Goal: Transaction & Acquisition: Purchase product/service

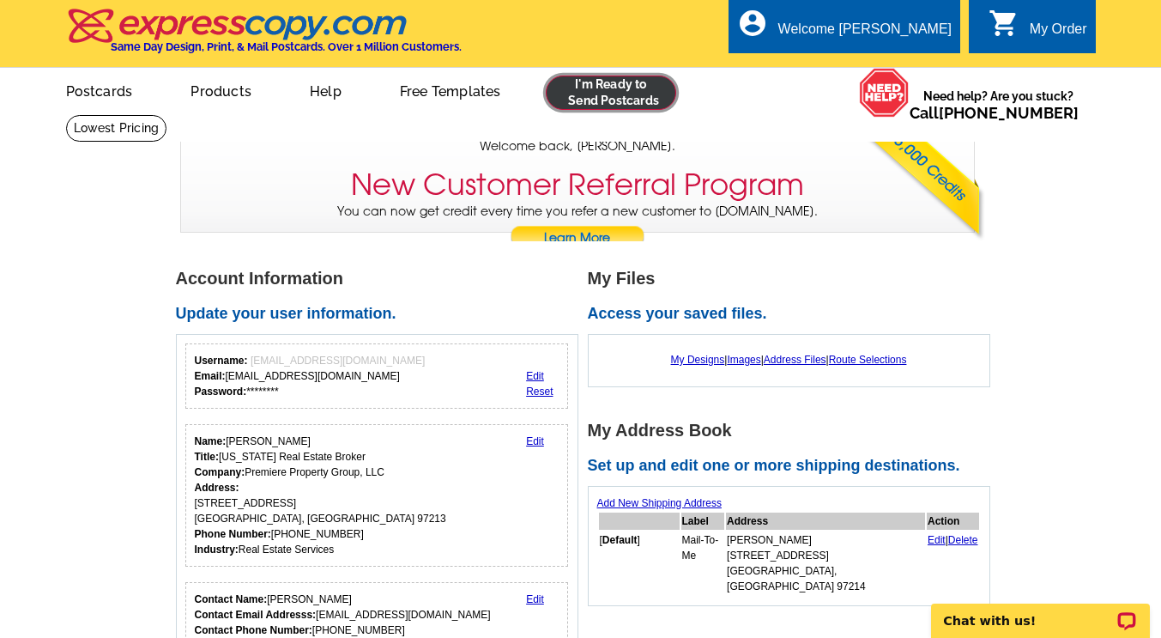
click at [602, 85] on link at bounding box center [611, 93] width 131 height 34
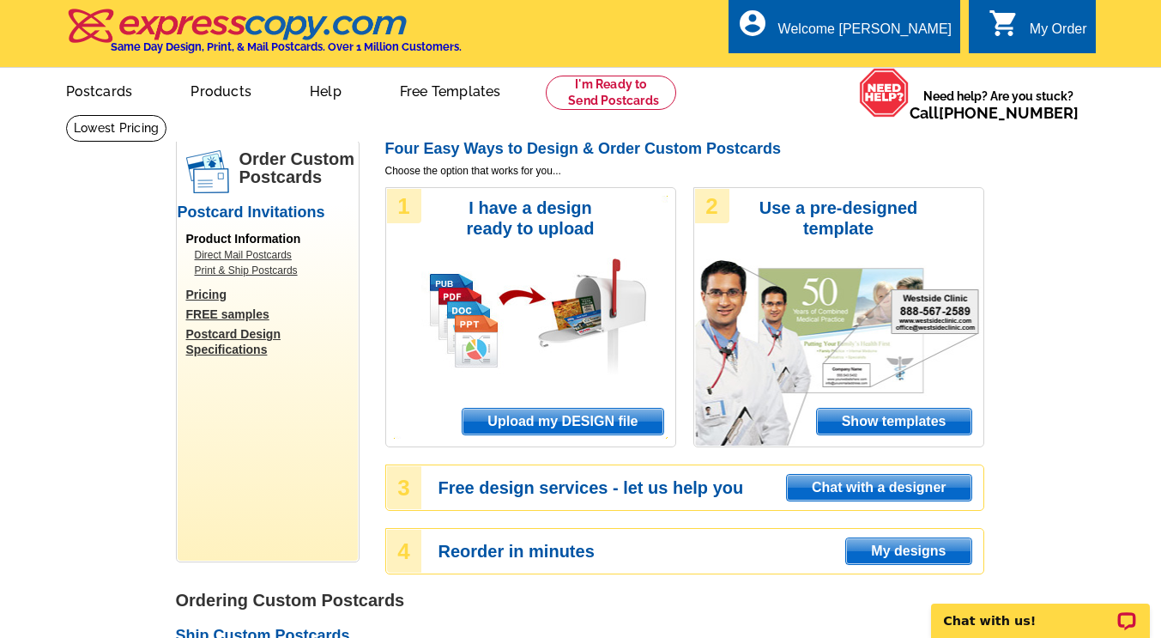
click at [548, 422] on span "Upload my DESIGN file" at bounding box center [563, 421] width 200 height 26
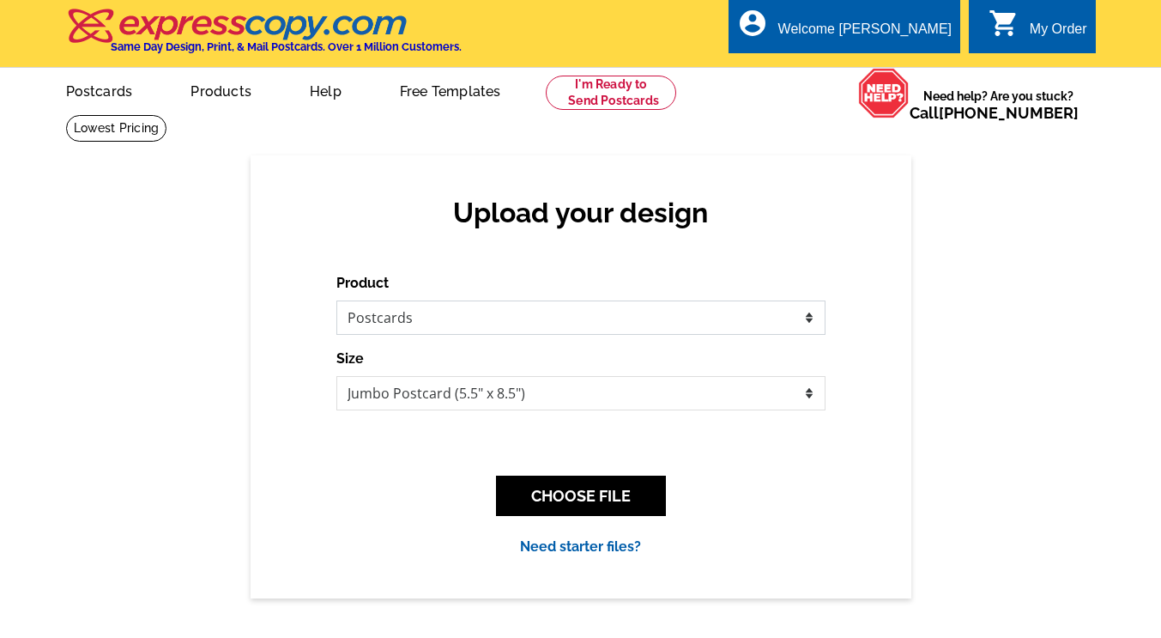
click at [814, 322] on select "Please select the type of file... Postcards Business Cards Letters and flyers G…" at bounding box center [580, 317] width 489 height 34
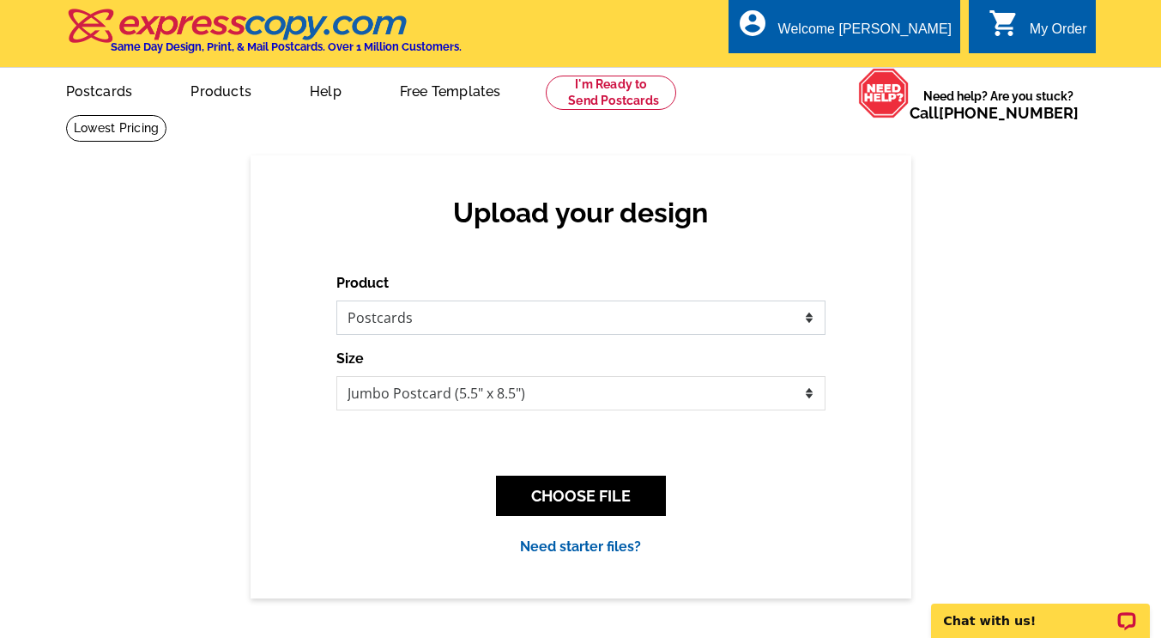
select select "2"
click at [336, 301] on select "Please select the type of file... Postcards Business Cards Letters and flyers G…" at bounding box center [580, 317] width 489 height 34
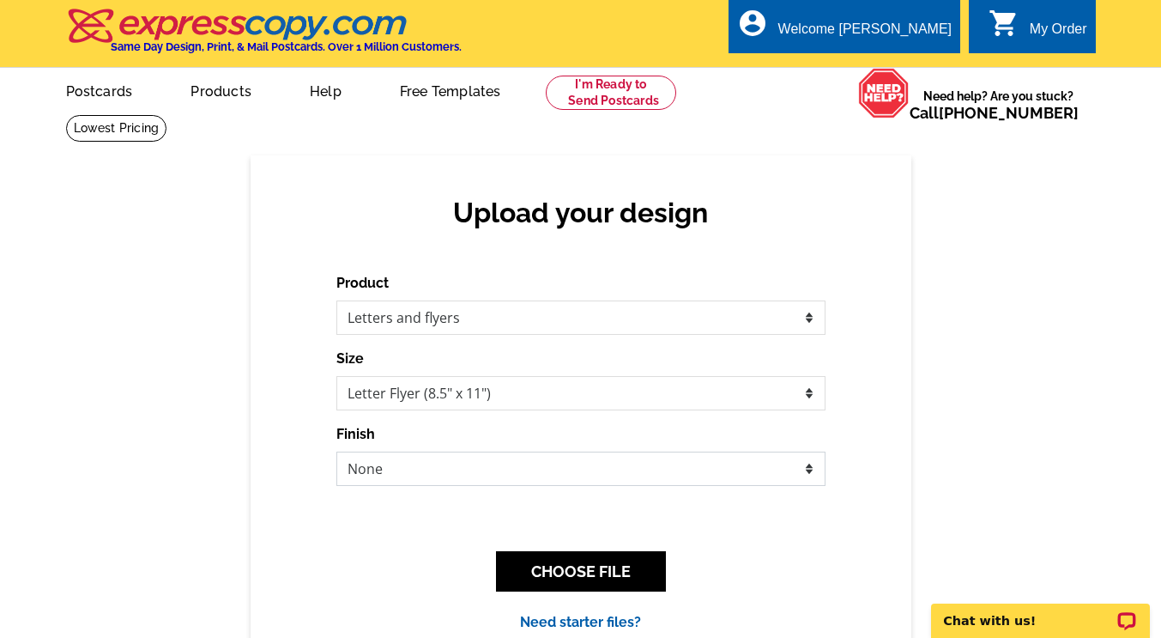
click at [804, 468] on select "None Envelope Mailer Bi-fold Mailer Tri-fold Mailer" at bounding box center [580, 468] width 489 height 34
select select "3"
click at [336, 452] on select "None Envelope Mailer Bi-fold Mailer Tri-fold Mailer" at bounding box center [580, 468] width 489 height 34
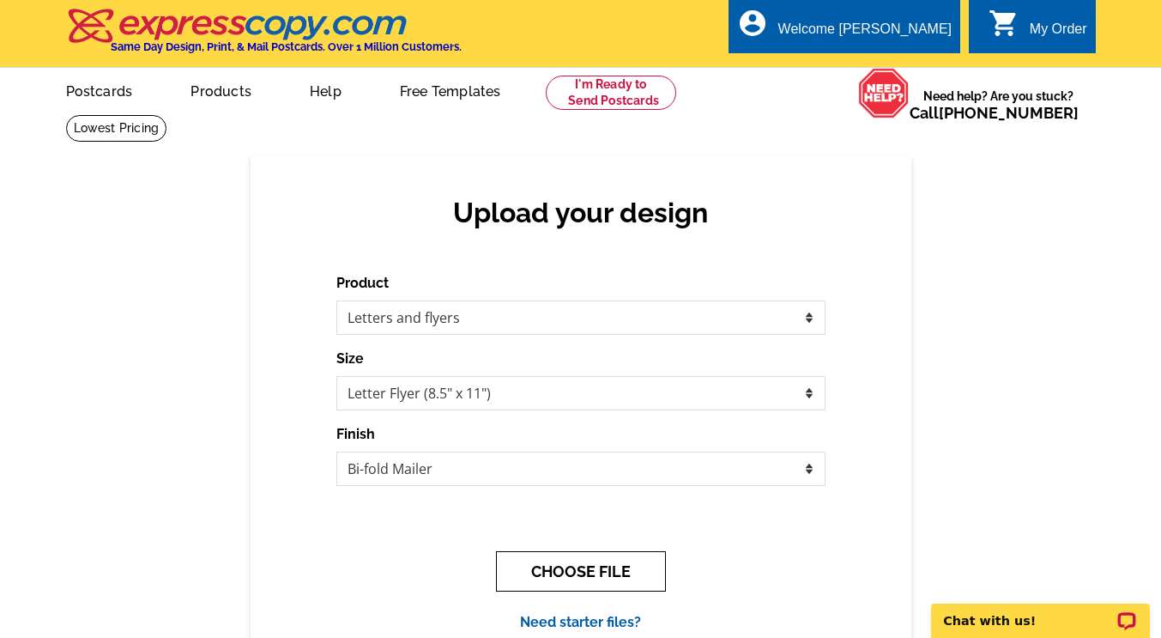
click at [588, 567] on button "CHOOSE FILE" at bounding box center [581, 571] width 170 height 40
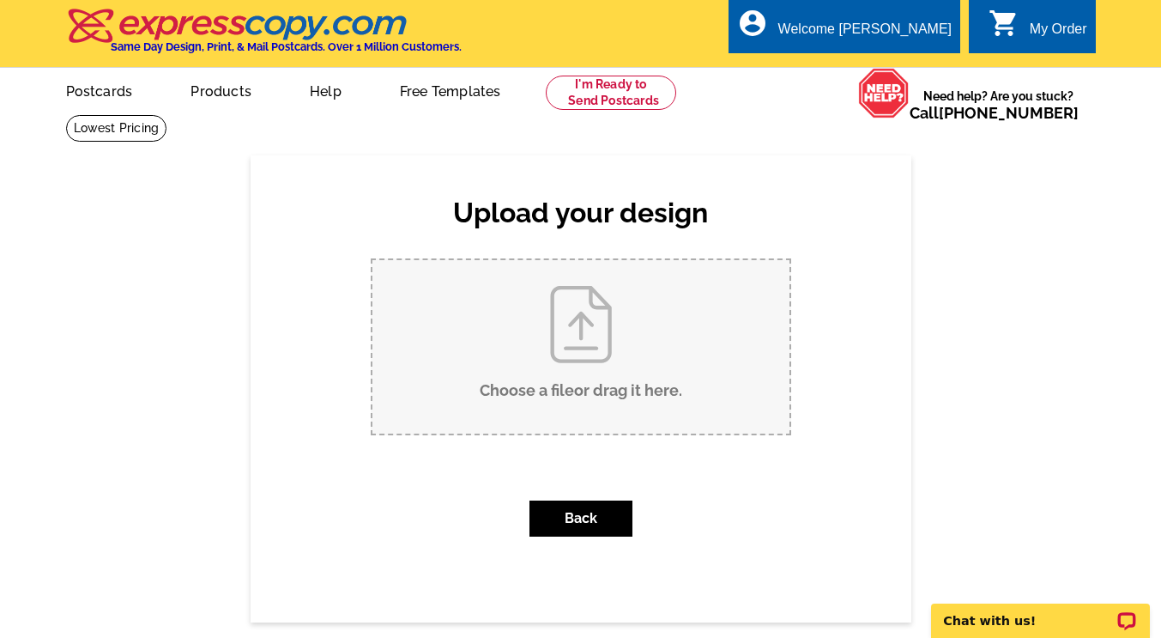
click at [615, 331] on input "Choose a file or drag it here ." at bounding box center [580, 346] width 417 height 173
type input "C:\fakepath\2025-10-08 Case Study Mailer - Cleveland.pdf"
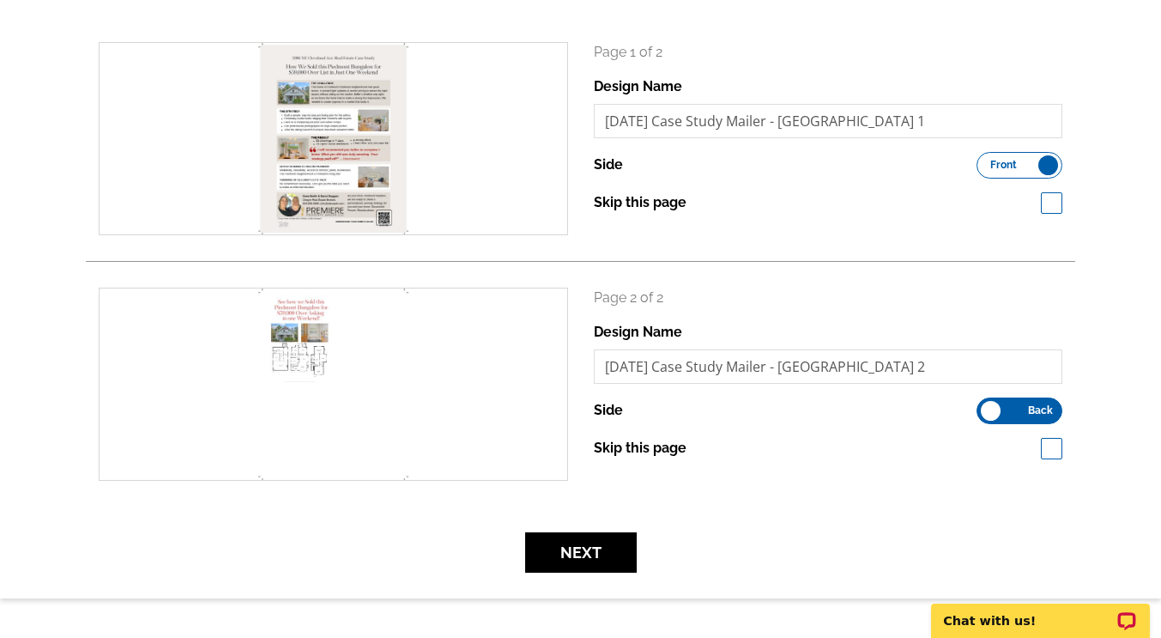
scroll to position [339, 0]
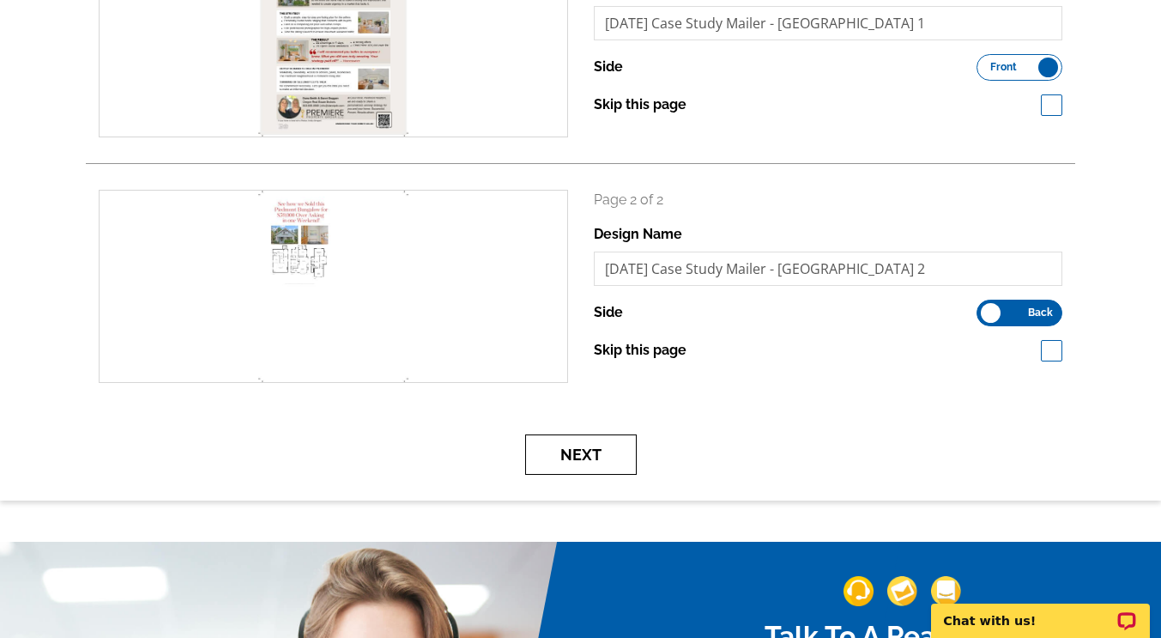
click at [592, 453] on button "Next" at bounding box center [581, 454] width 112 height 40
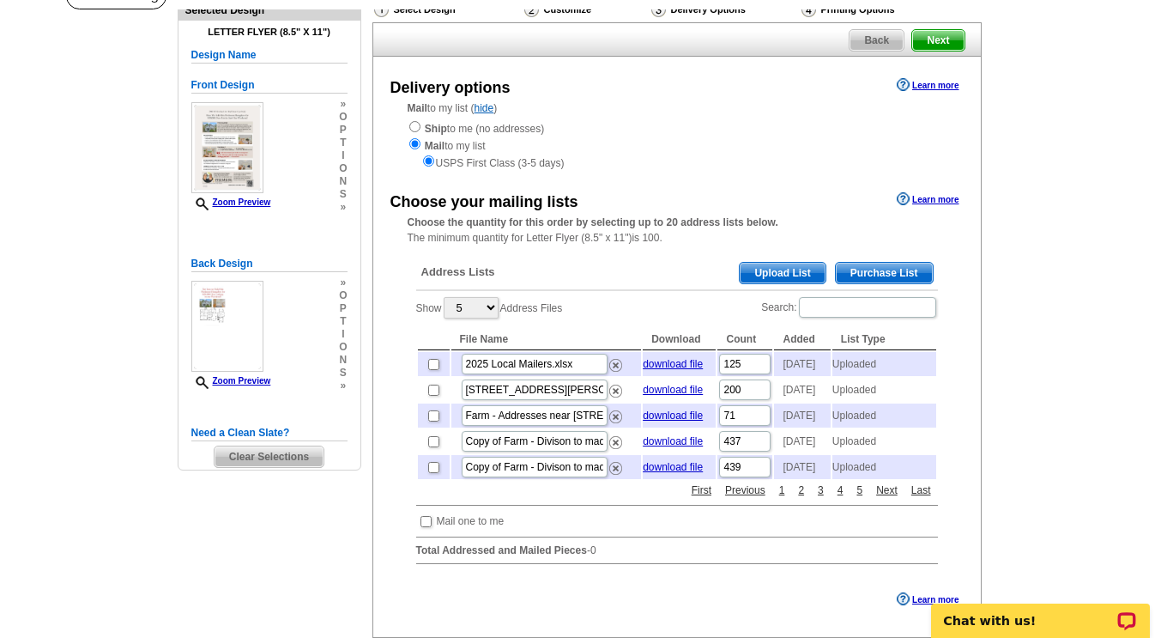
scroll to position [133, 0]
click at [416, 127] on input "radio" at bounding box center [414, 125] width 11 height 11
radio input "true"
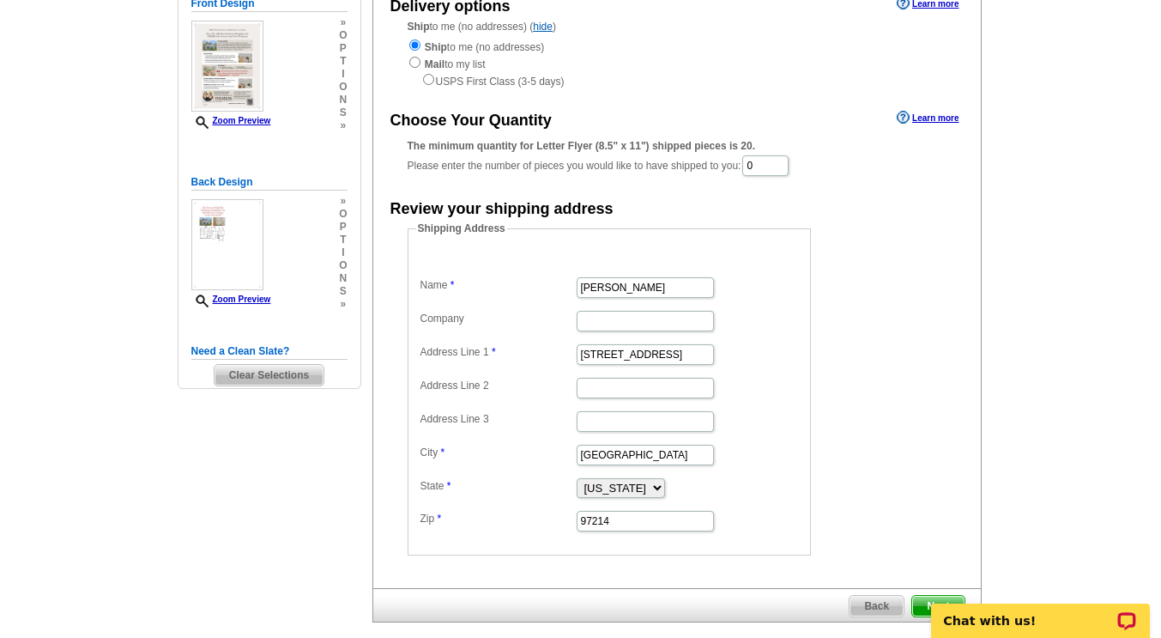
scroll to position [220, 0]
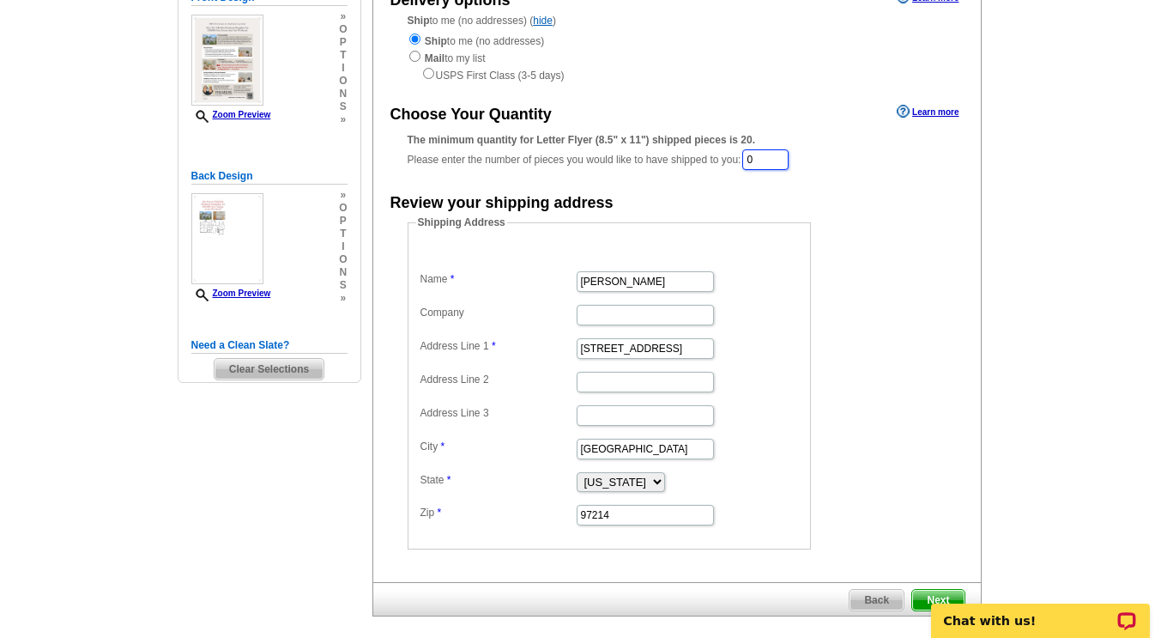
drag, startPoint x: 766, startPoint y: 151, endPoint x: 712, endPoint y: 161, distance: 55.0
click at [712, 161] on div "The minimum quantity for Letter Flyer (8.5" x 11") shipped pieces is 20. Please…" at bounding box center [677, 151] width 539 height 39
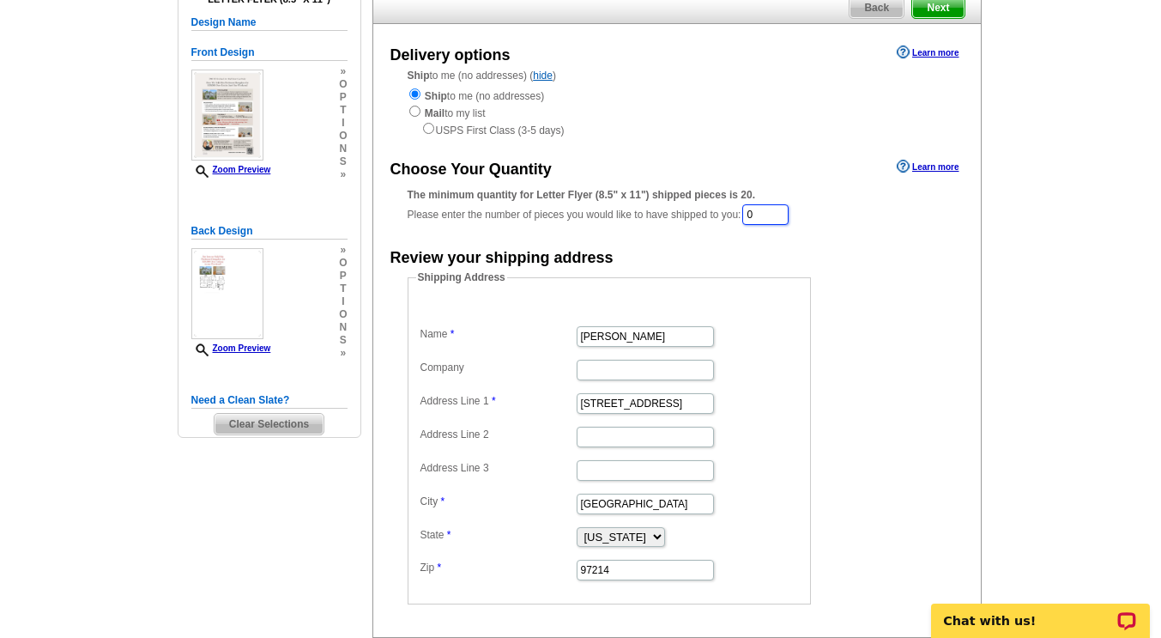
scroll to position [164, 0]
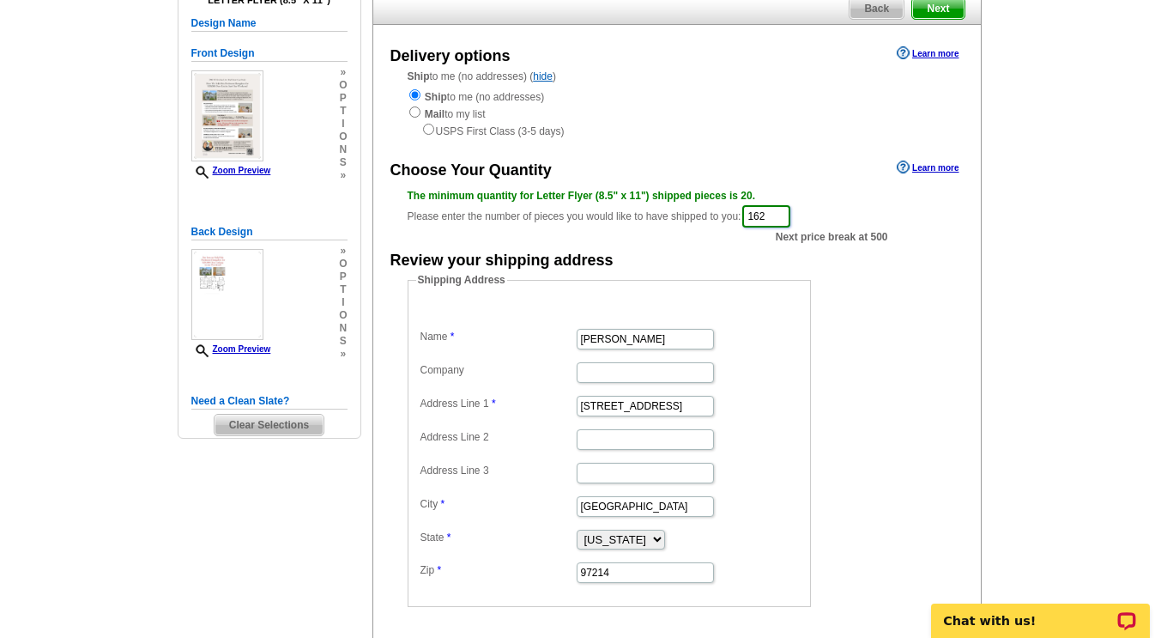
type input "162"
click at [831, 336] on dd "Shipping Address Name Danni Duggan Company Address Line 1 4120 SE Madison St Ad…" at bounding box center [636, 439] width 457 height 335
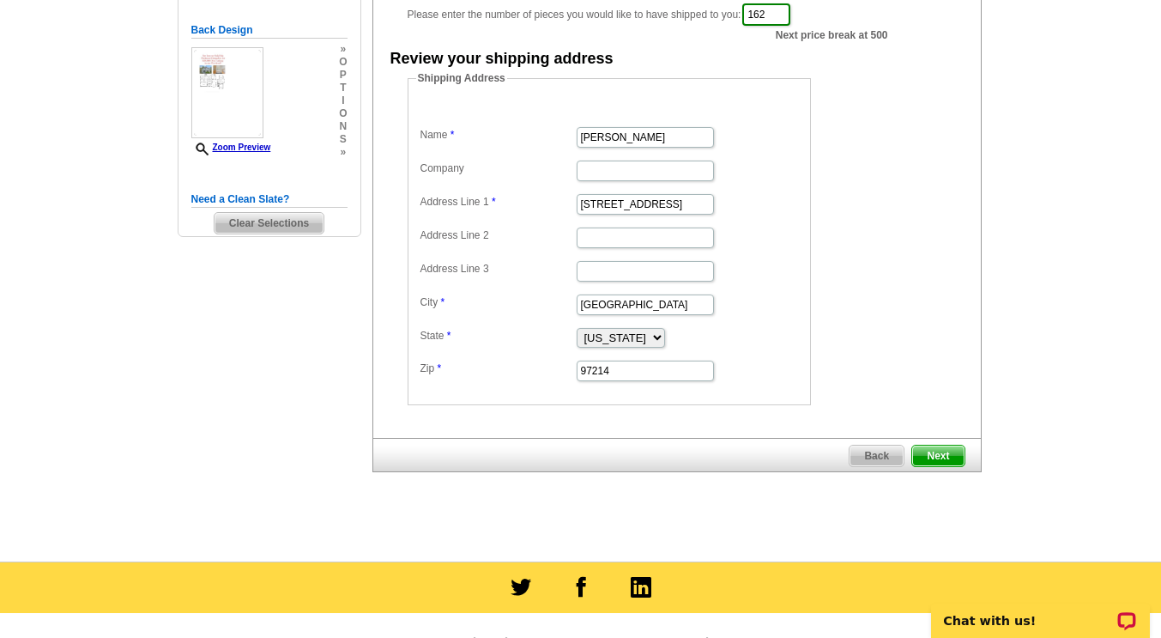
scroll to position [367, 0]
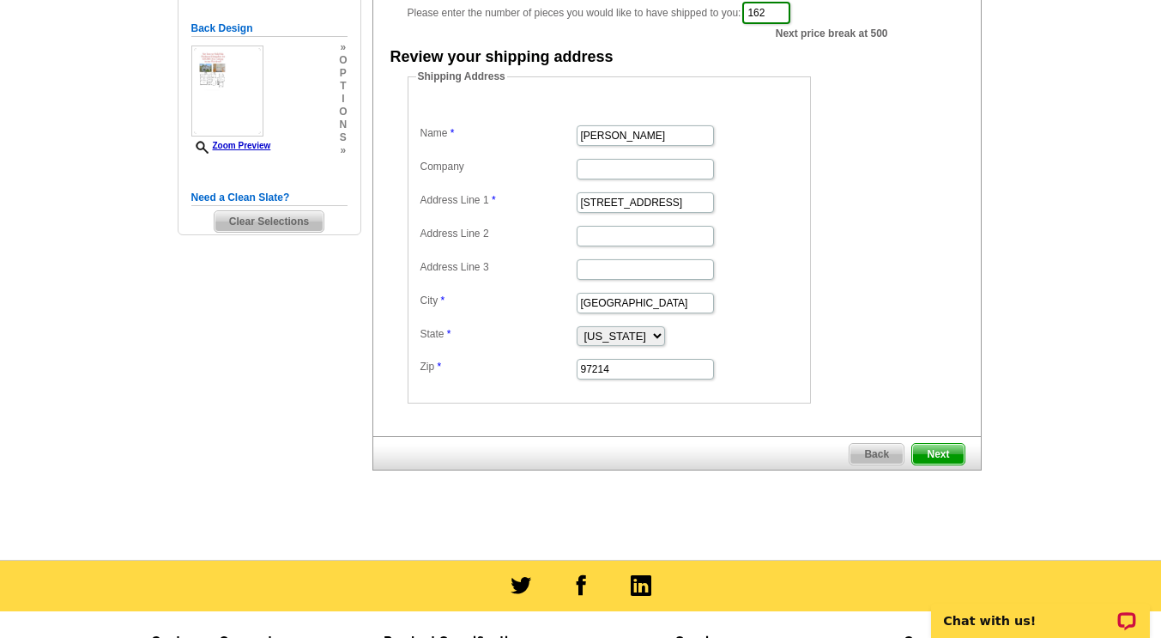
click at [941, 458] on span "Next" at bounding box center [937, 454] width 51 height 21
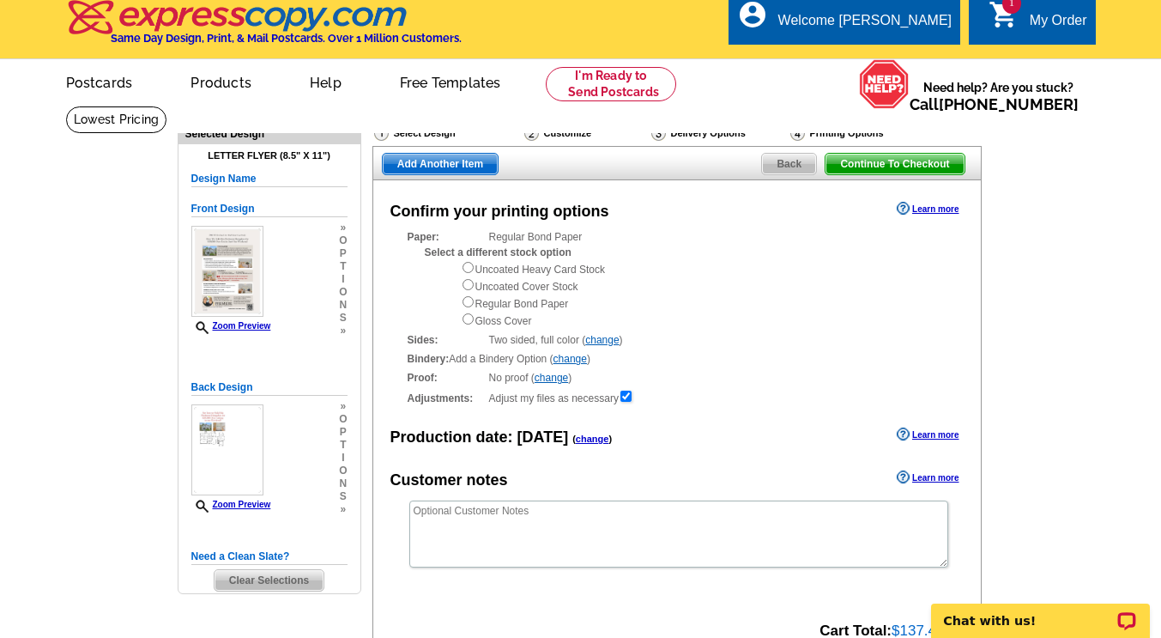
scroll to position [8, 0]
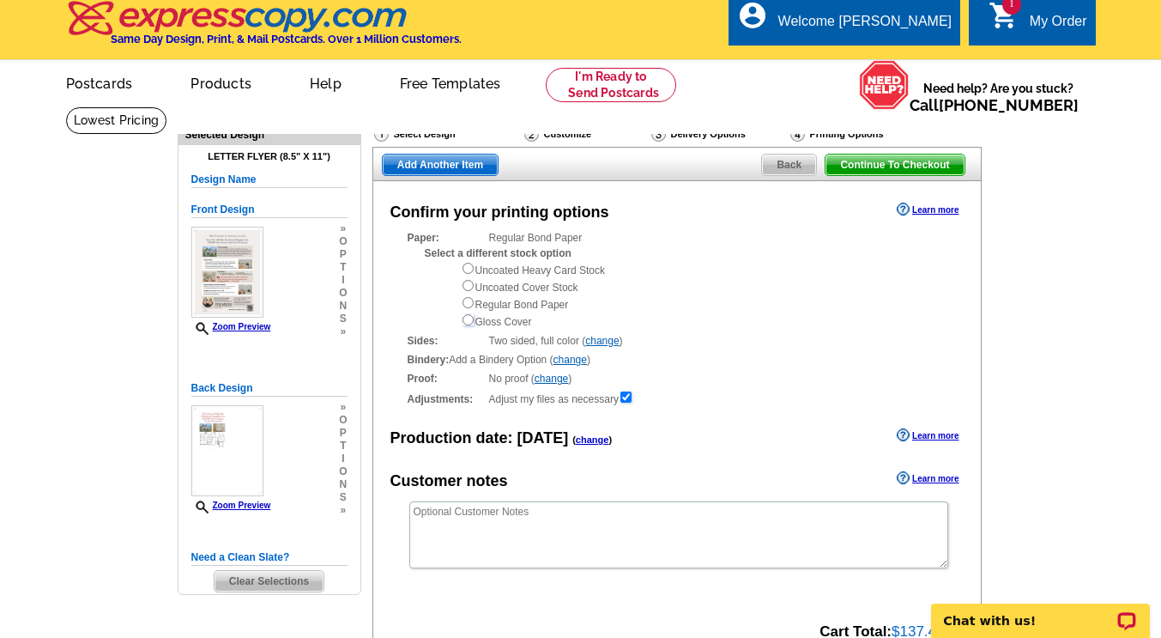
click at [470, 322] on input "radio" at bounding box center [468, 319] width 11 height 11
radio input "true"
click at [572, 360] on link "change" at bounding box center [569, 360] width 33 height 12
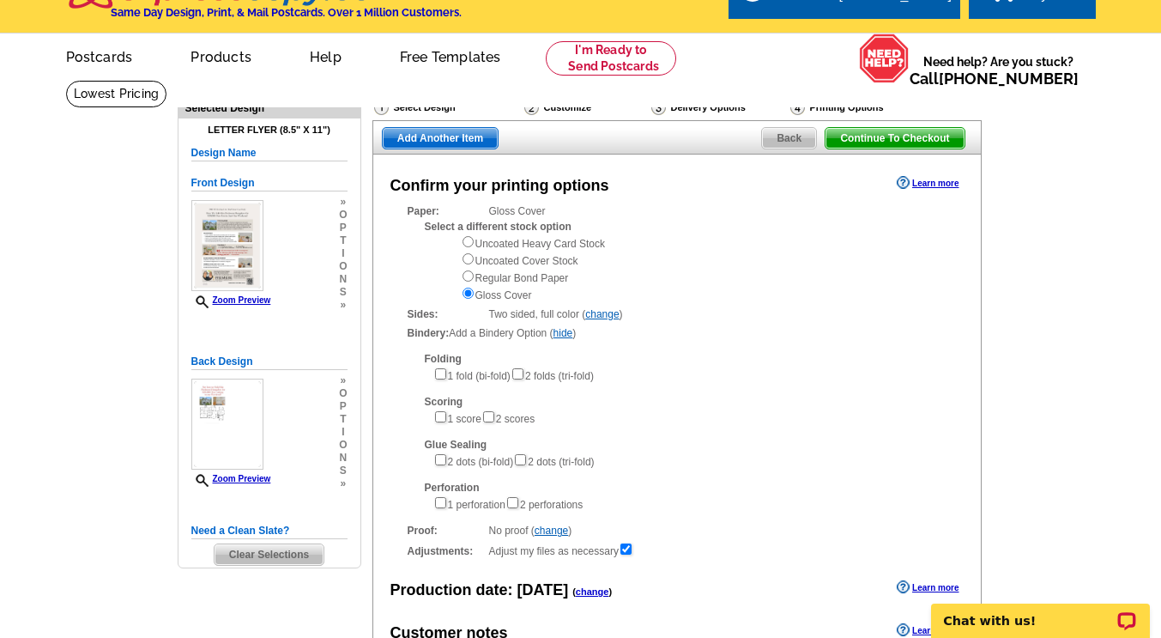
scroll to position [36, 0]
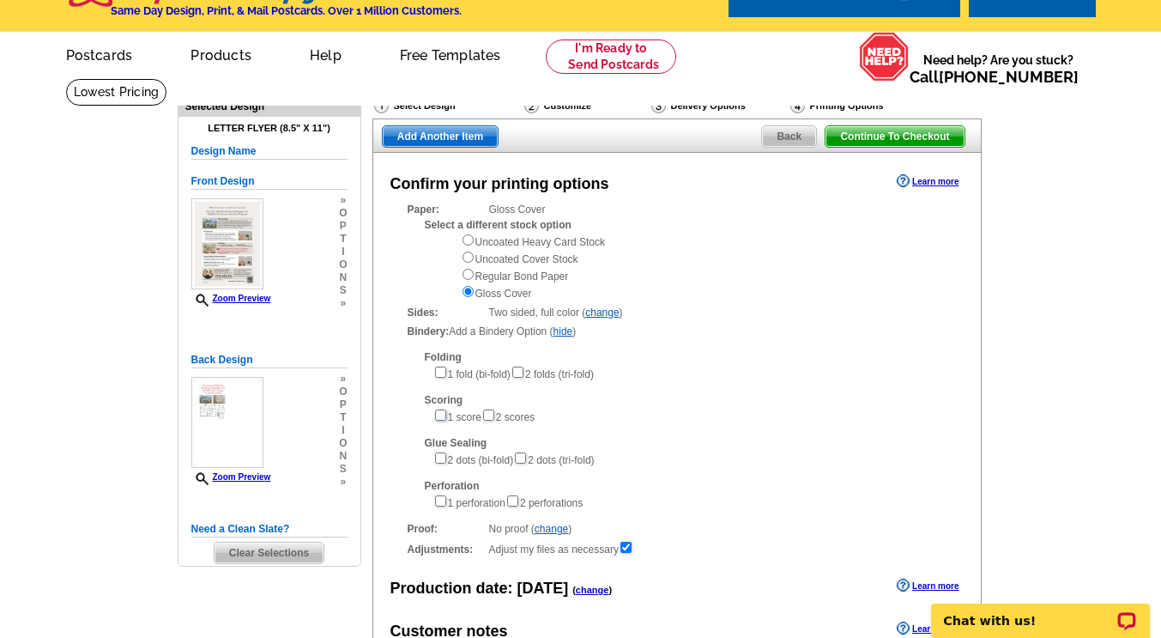
click at [439, 418] on input"] "checkbox" at bounding box center [440, 414] width 11 height 11
checkbox input"] "true"
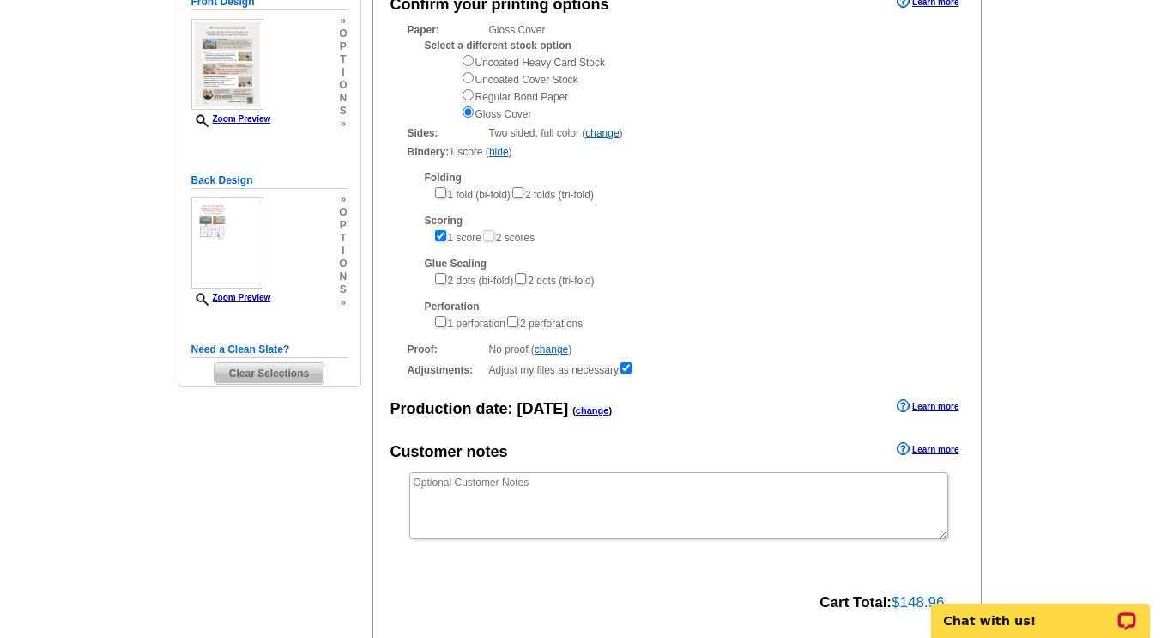
scroll to position [216, 0]
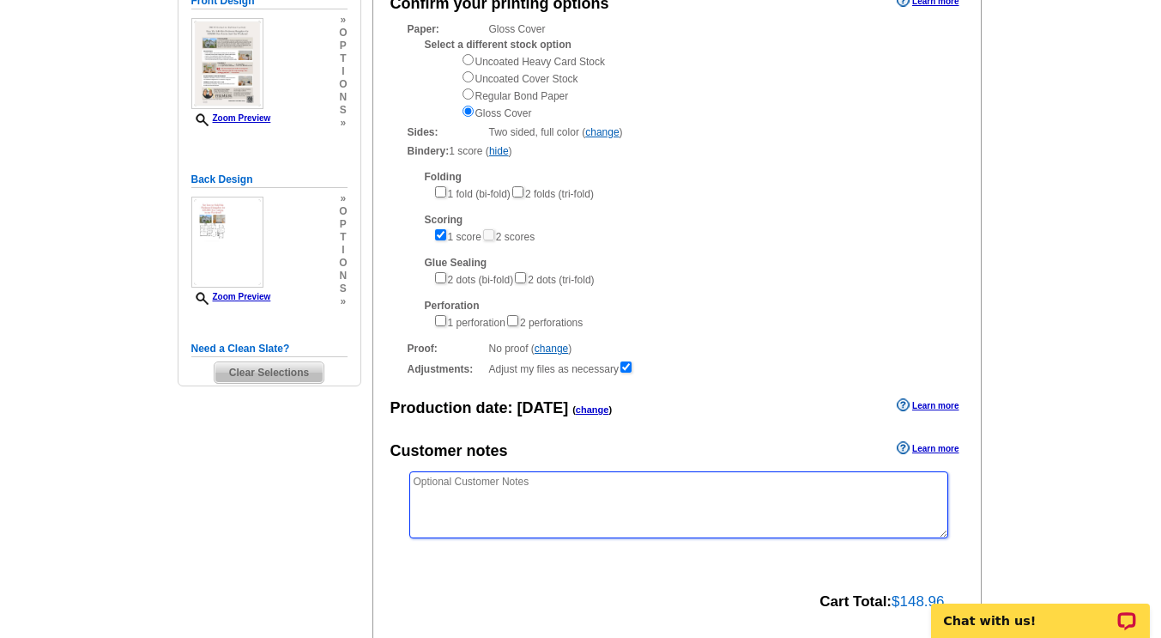
click at [530, 487] on textarea at bounding box center [678, 504] width 539 height 67
click at [835, 487] on textarea "Looking to do a glossy mailer, folded in half. We will address and stamp. Did I…" at bounding box center [678, 504] width 539 height 67
click at [553, 502] on textarea "Looking to do a glossy mailer, folded in half. We will address and stamp. Did I…" at bounding box center [678, 504] width 539 height 67
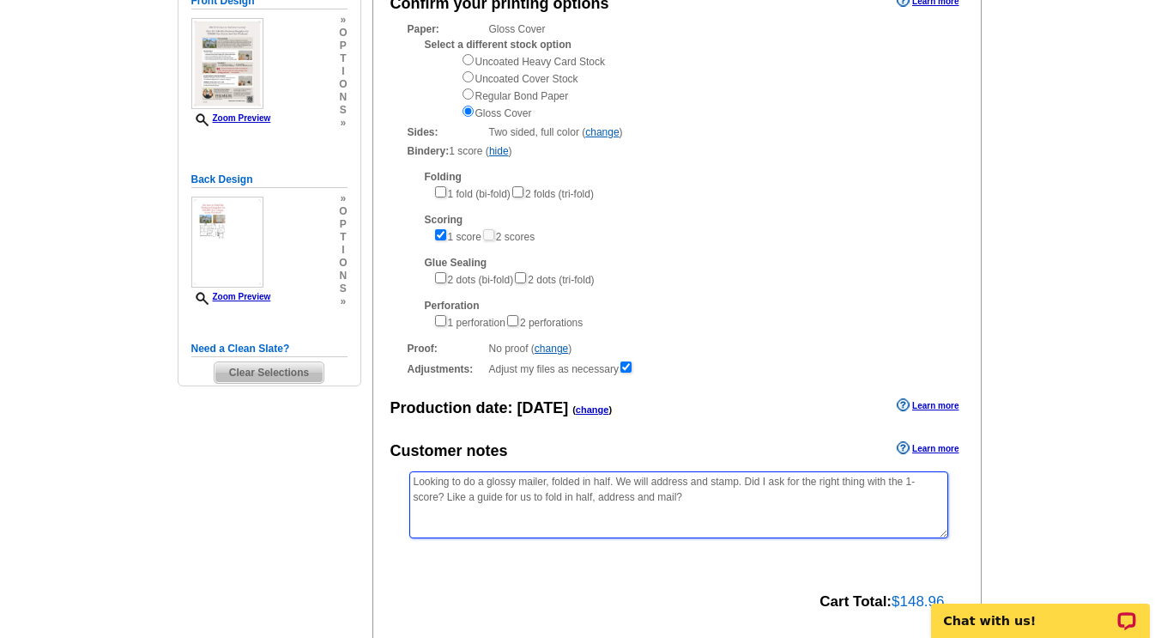
click at [596, 504] on textarea "Looking to do a glossy mailer, folded in half. We will address and stamp. Did I…" at bounding box center [678, 504] width 539 height 67
click at [706, 502] on textarea "Looking to do a glossy mailer, folded in half. We will address and stamp. Did I…" at bounding box center [678, 504] width 539 height 67
click at [759, 499] on textarea "Looking to do a glossy mailer, folded in half. We will address and stamp. Did I…" at bounding box center [678, 504] width 539 height 67
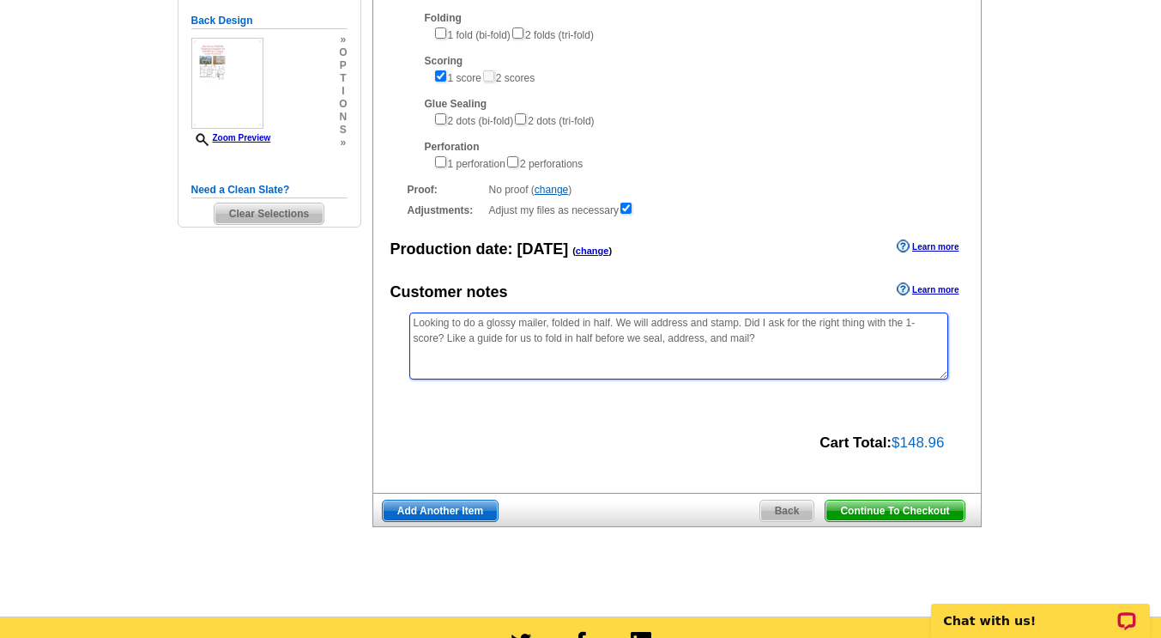
scroll to position [392, 0]
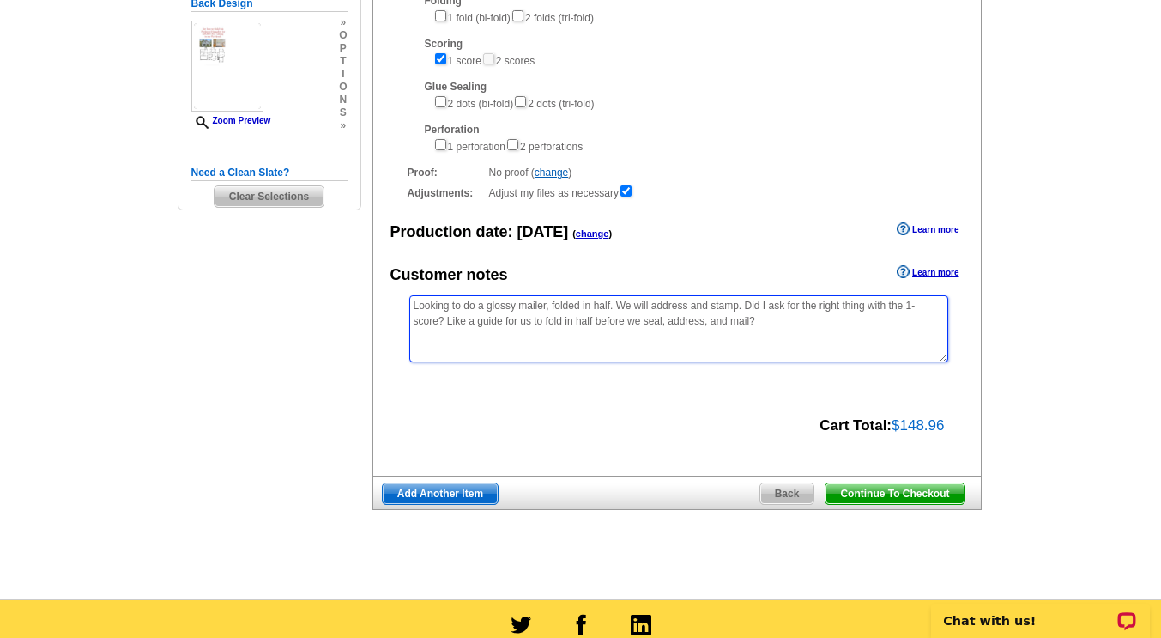
type textarea "Looking to do a glossy mailer, folded in half. We will address and stamp. Did I…"
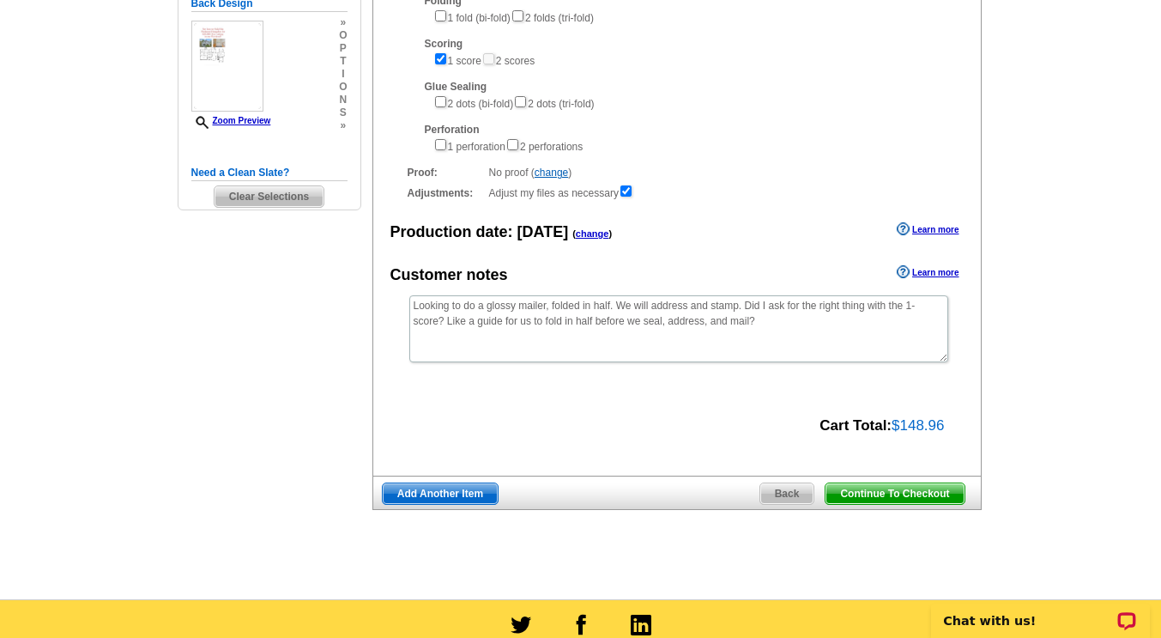
click at [900, 492] on span "Continue To Checkout" at bounding box center [895, 493] width 138 height 21
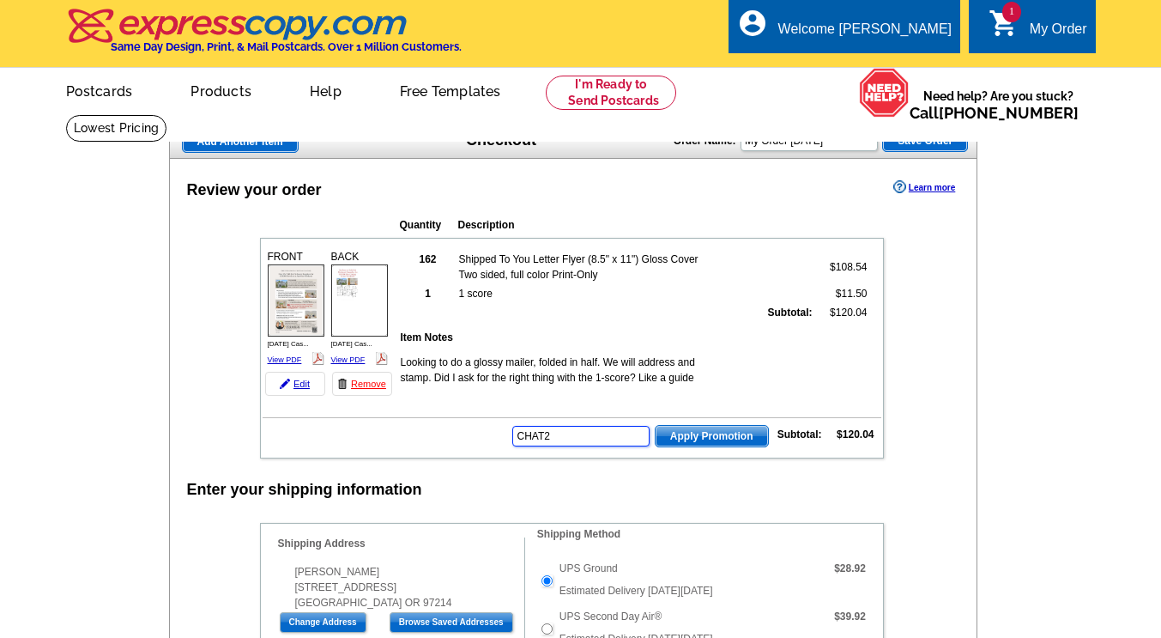
type input "CHAT20"
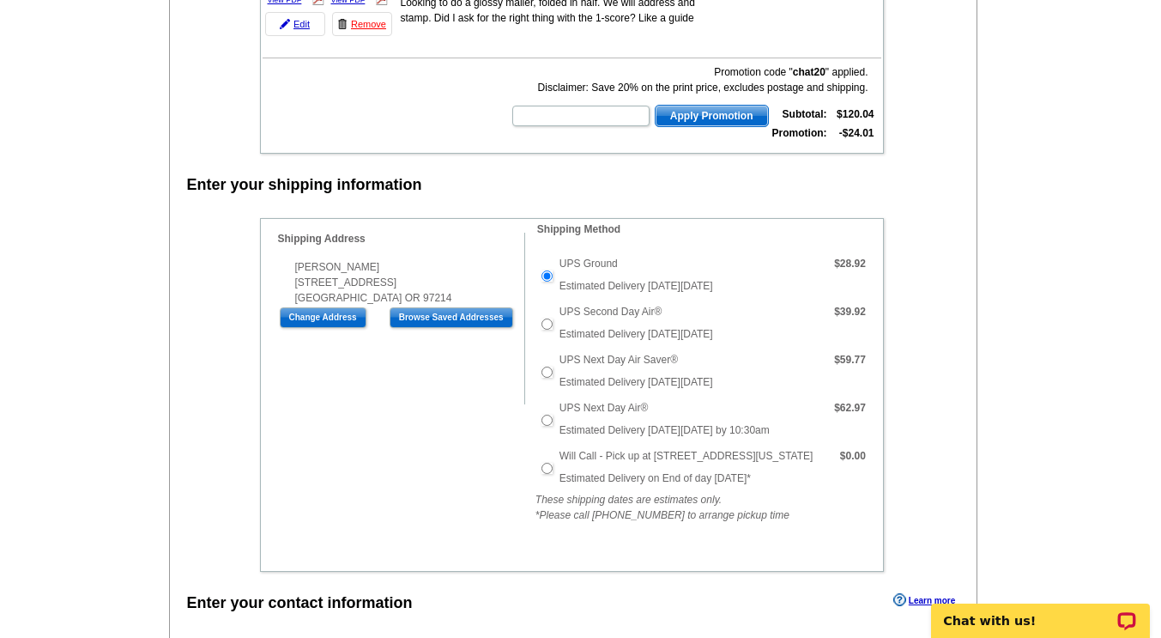
scroll to position [362, 0]
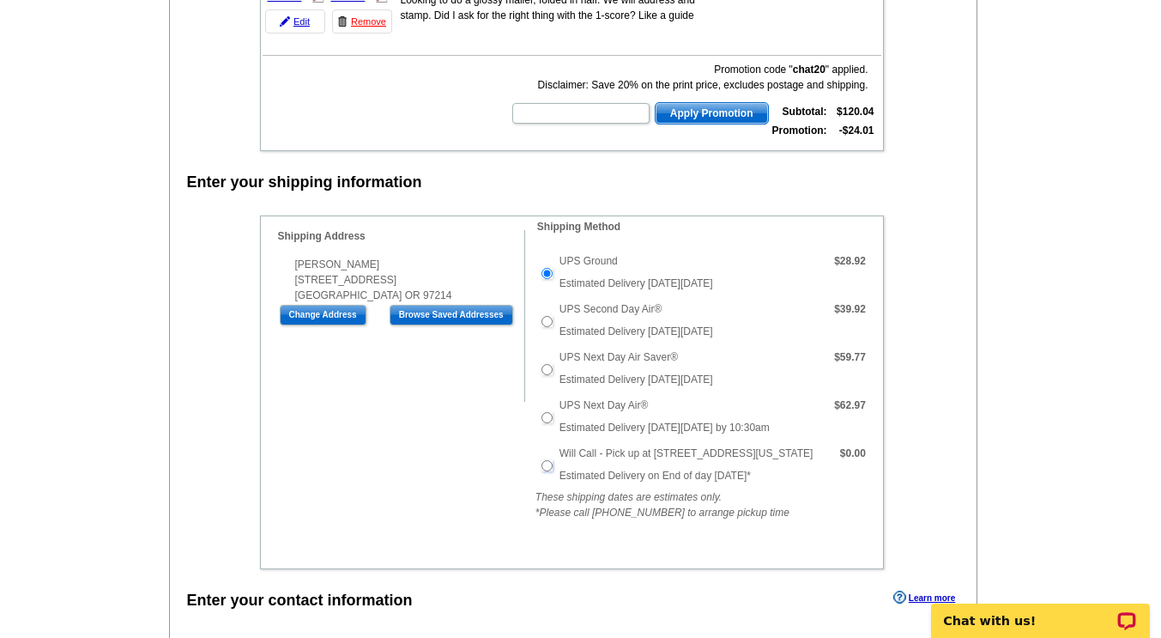
click at [549, 466] on input "Will Call - Pick up at 6623 NE 59th Pl, Portland Oregon" at bounding box center [546, 465] width 11 height 11
radio input "true"
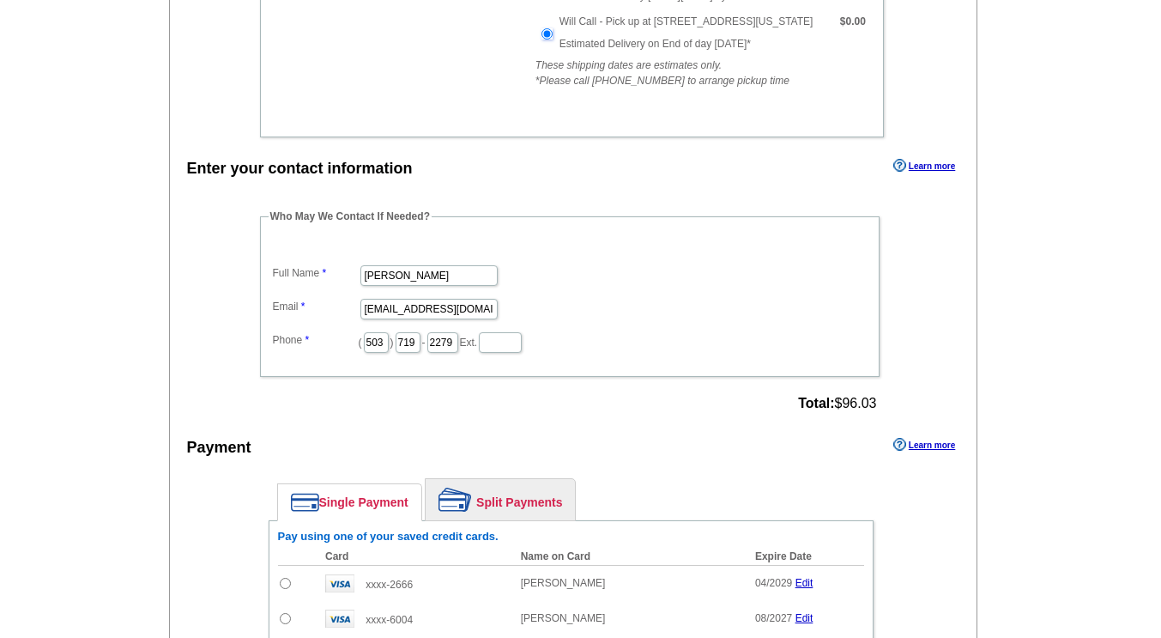
scroll to position [795, 0]
click at [760, 476] on div "Single Payment Split Payments Pay using one of your saved credit cards. Card Na…" at bounding box center [571, 586] width 622 height 236
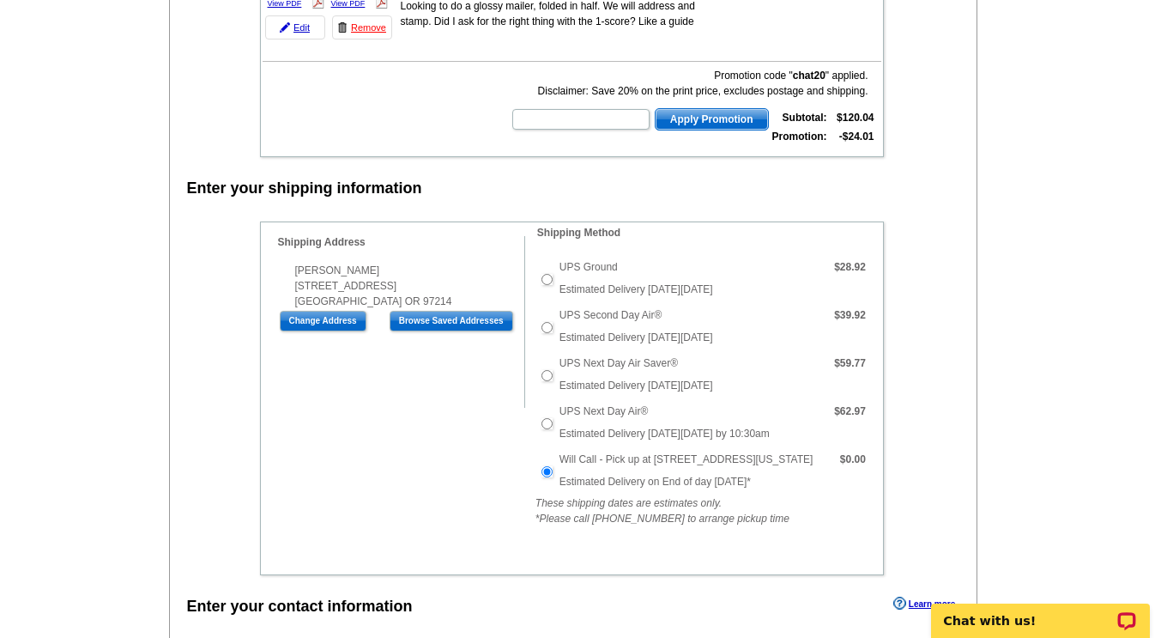
scroll to position [299, 0]
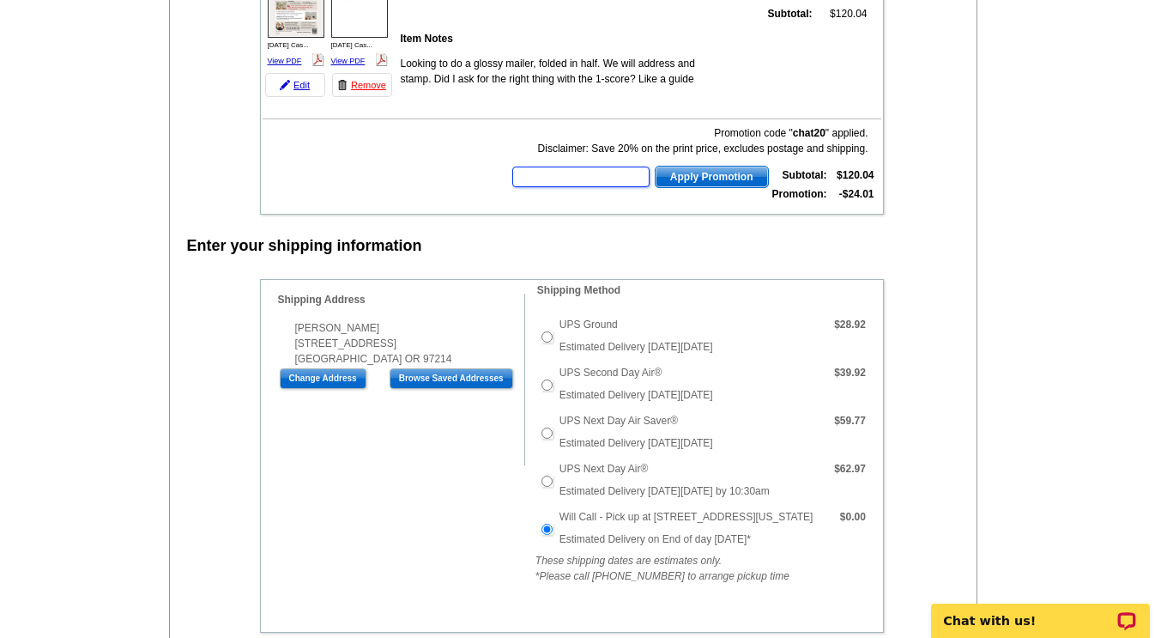
click at [574, 176] on input "text" at bounding box center [580, 176] width 137 height 21
paste input "E3025"
type input "E3025"
click at [710, 181] on span "Apply Promotion" at bounding box center [712, 176] width 112 height 21
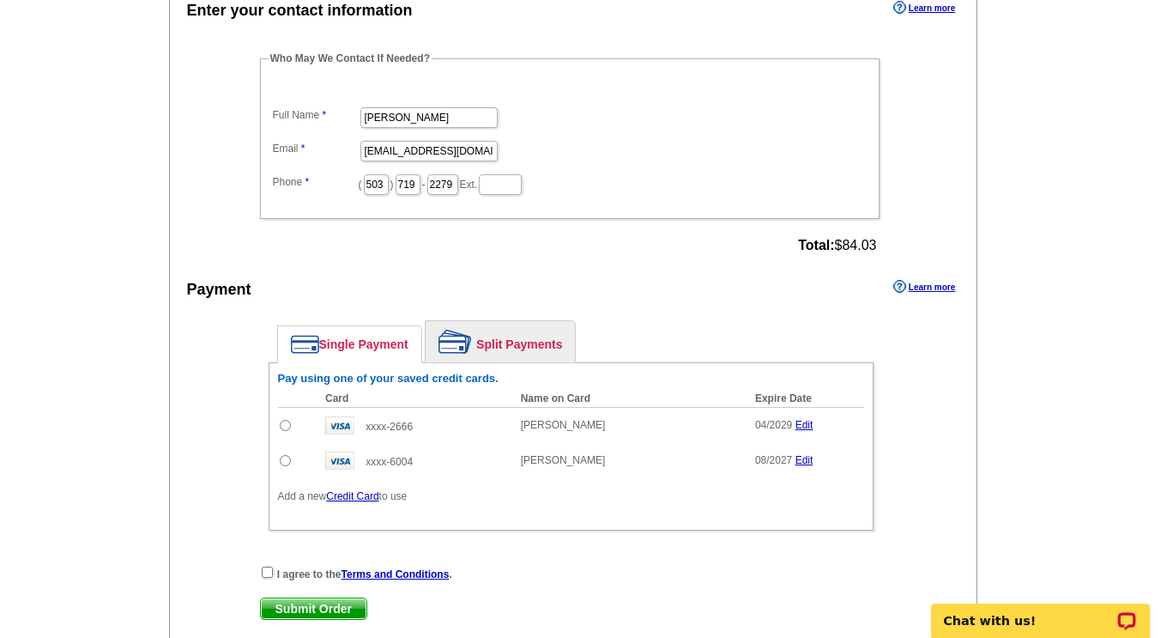
scroll to position [955, 0]
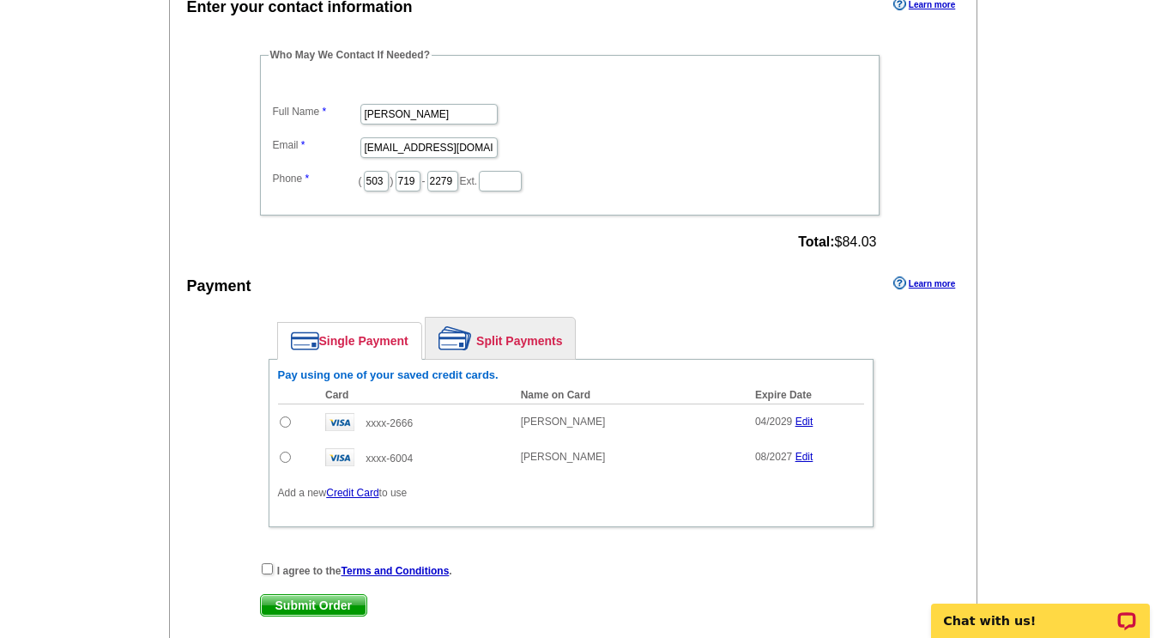
click at [519, 342] on link "Split Payments" at bounding box center [500, 338] width 149 height 41
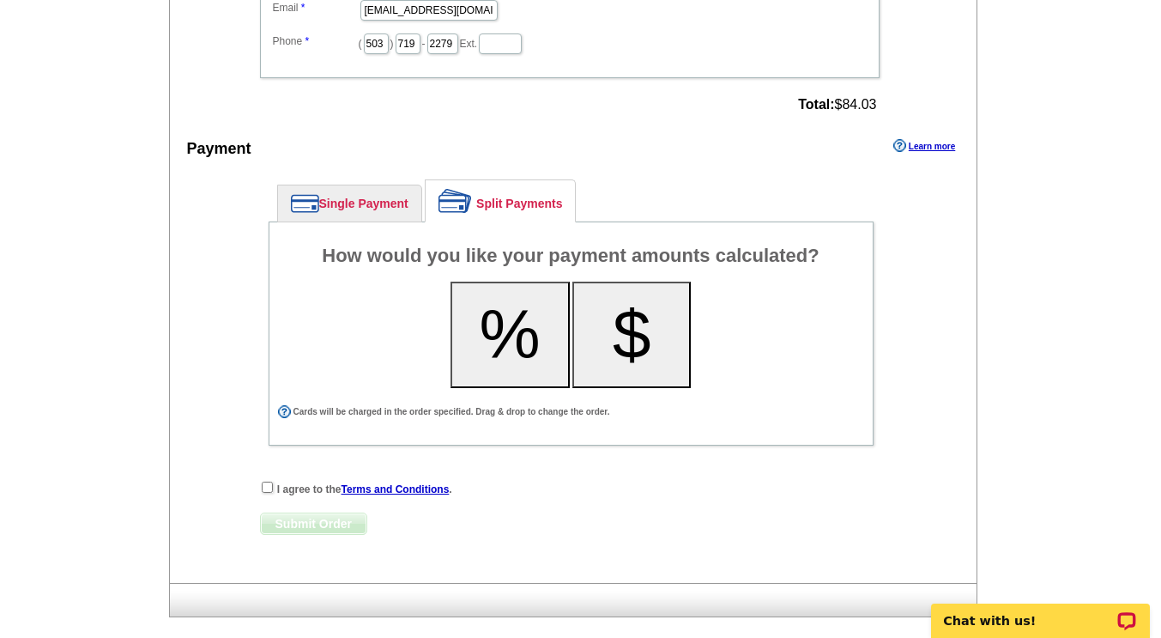
scroll to position [1093, 0]
click at [517, 348] on button "%" at bounding box center [510, 334] width 119 height 106
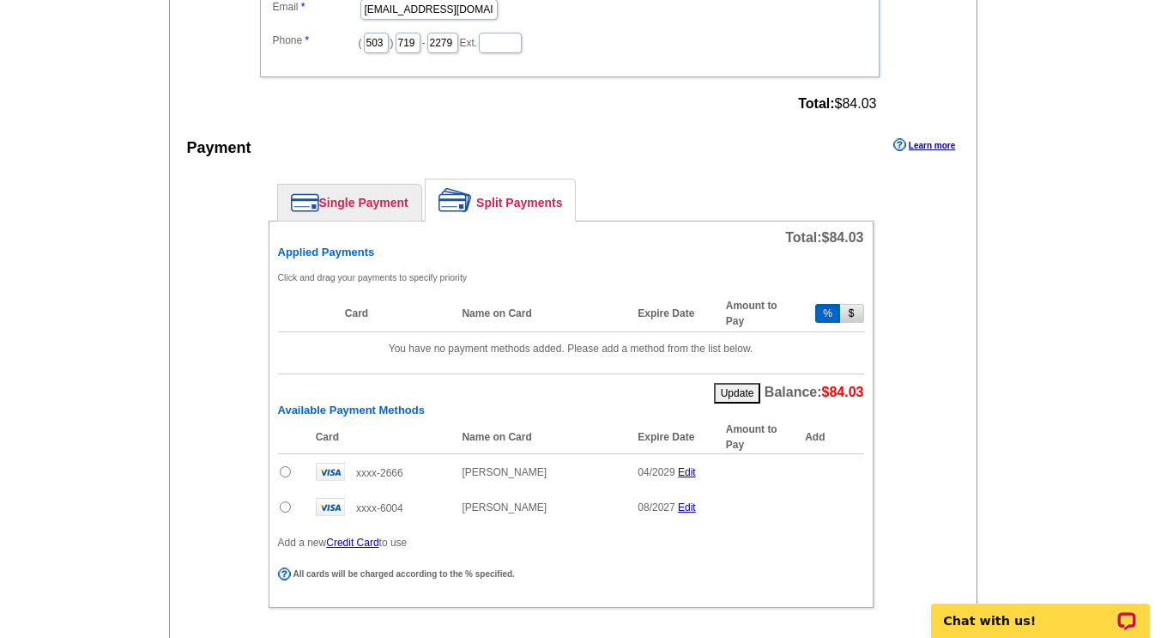
click at [286, 475] on input "radio" at bounding box center [285, 471] width 11 height 11
radio input "true"
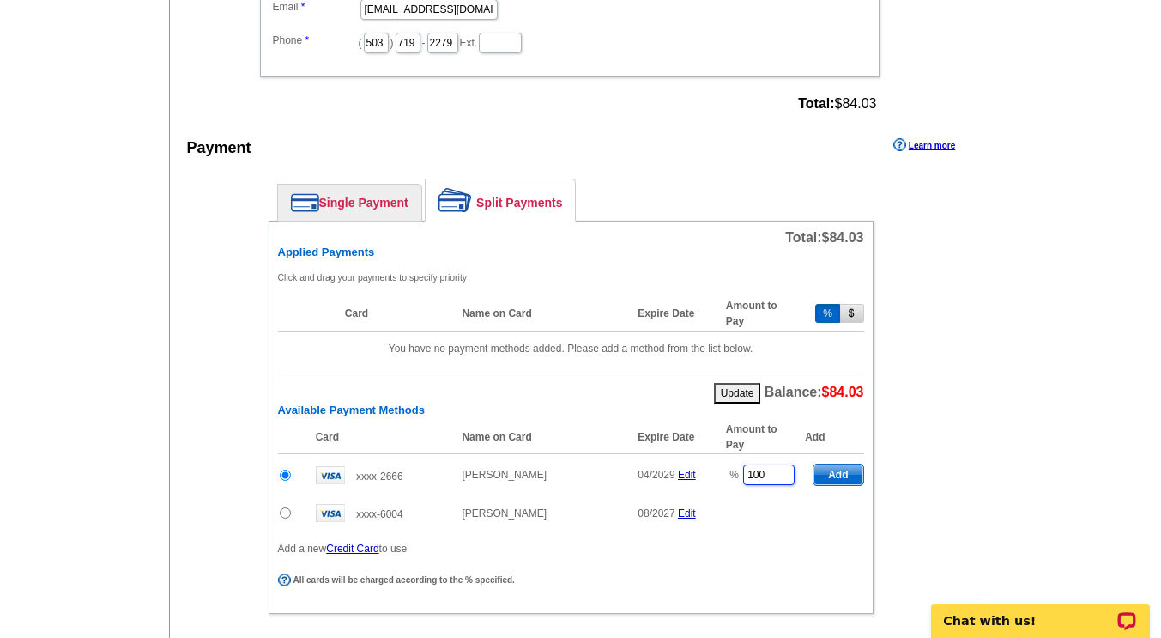
drag, startPoint x: 773, startPoint y: 478, endPoint x: 696, endPoint y: 476, distance: 77.3
click at [696, 476] on tr "xxxx-2666 Danielle M Duggan 04/2029 Edit % 100 Add" at bounding box center [571, 475] width 586 height 42
click at [836, 479] on span "Add" at bounding box center [838, 474] width 49 height 21
type input "100"
radio input "false"
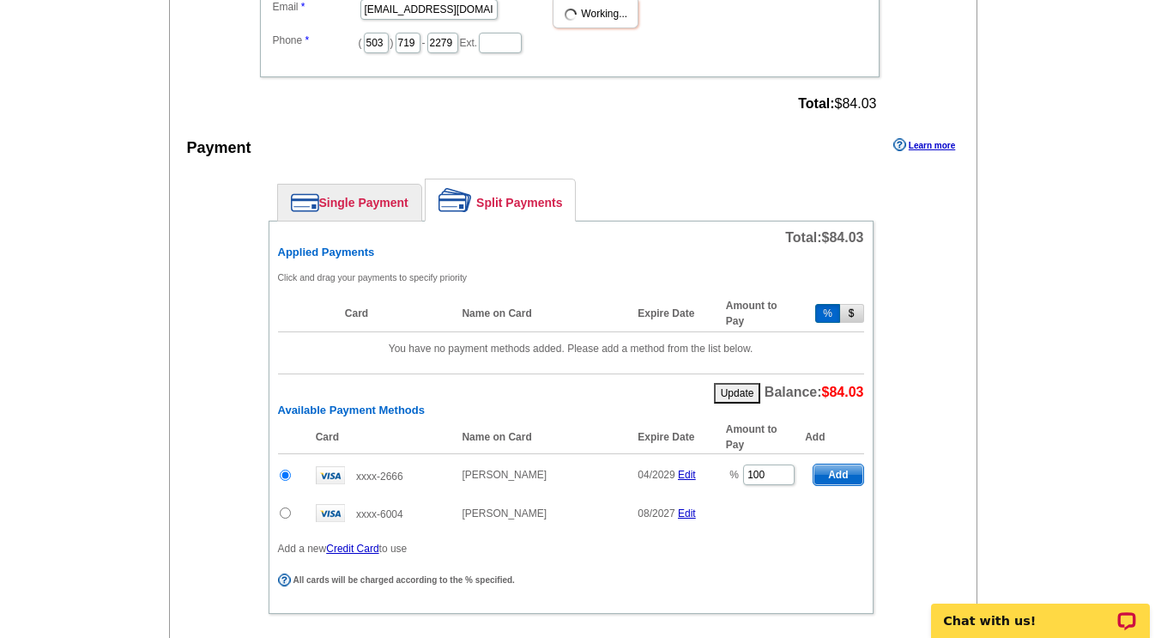
type input "50"
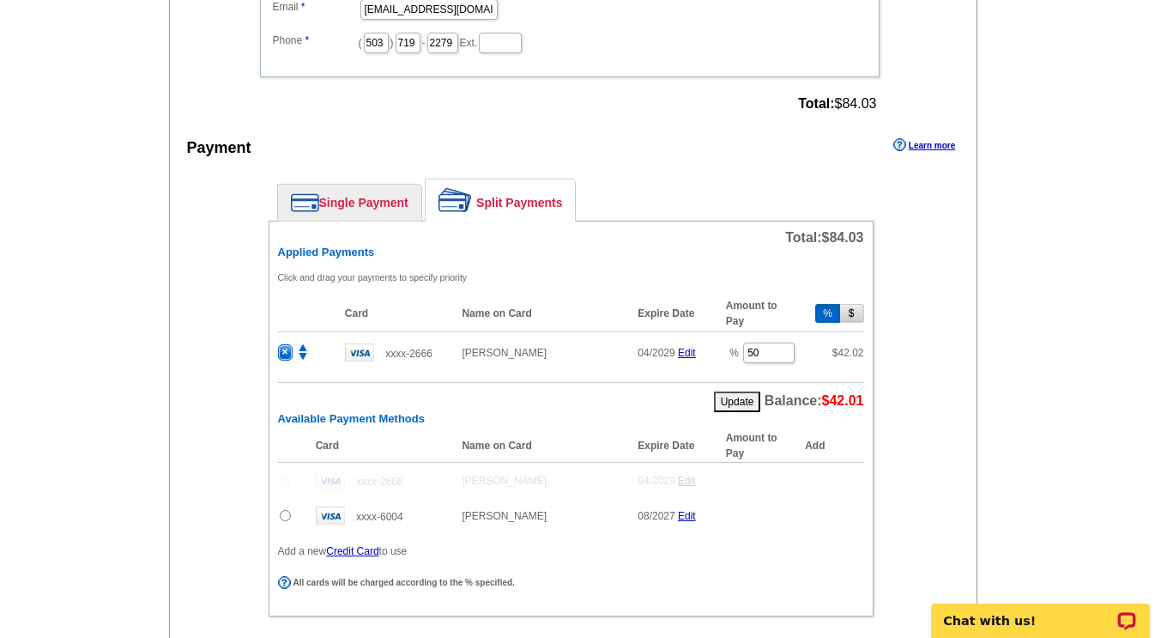
click at [282, 516] on input "radio" at bounding box center [285, 515] width 11 height 11
click at [843, 521] on span "Add" at bounding box center [838, 518] width 49 height 21
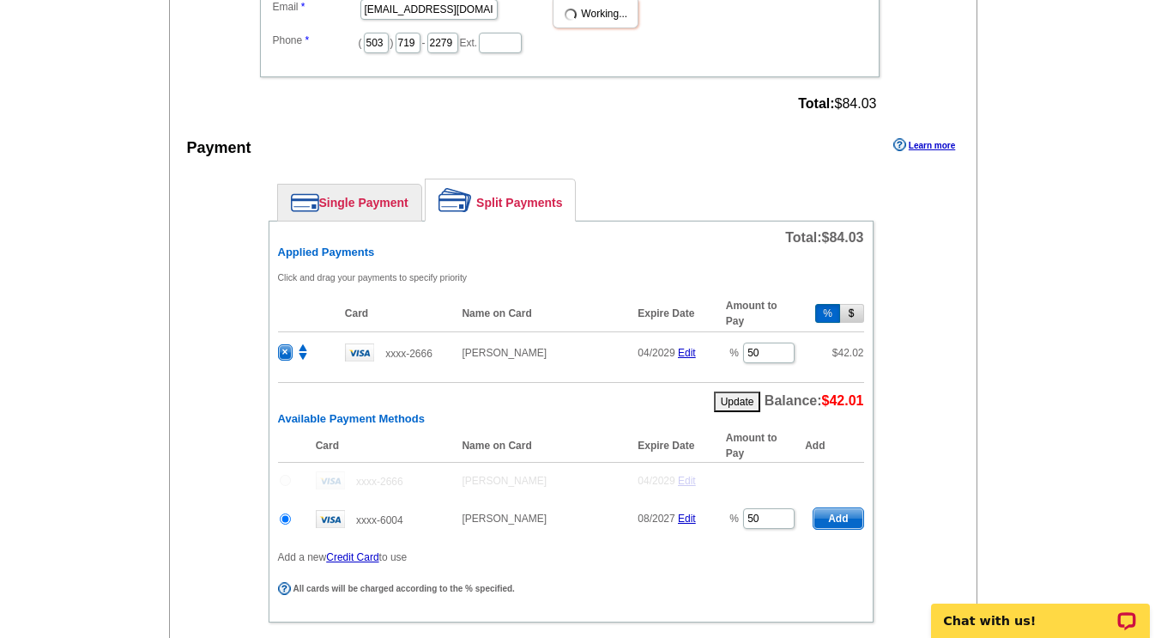
radio input "false"
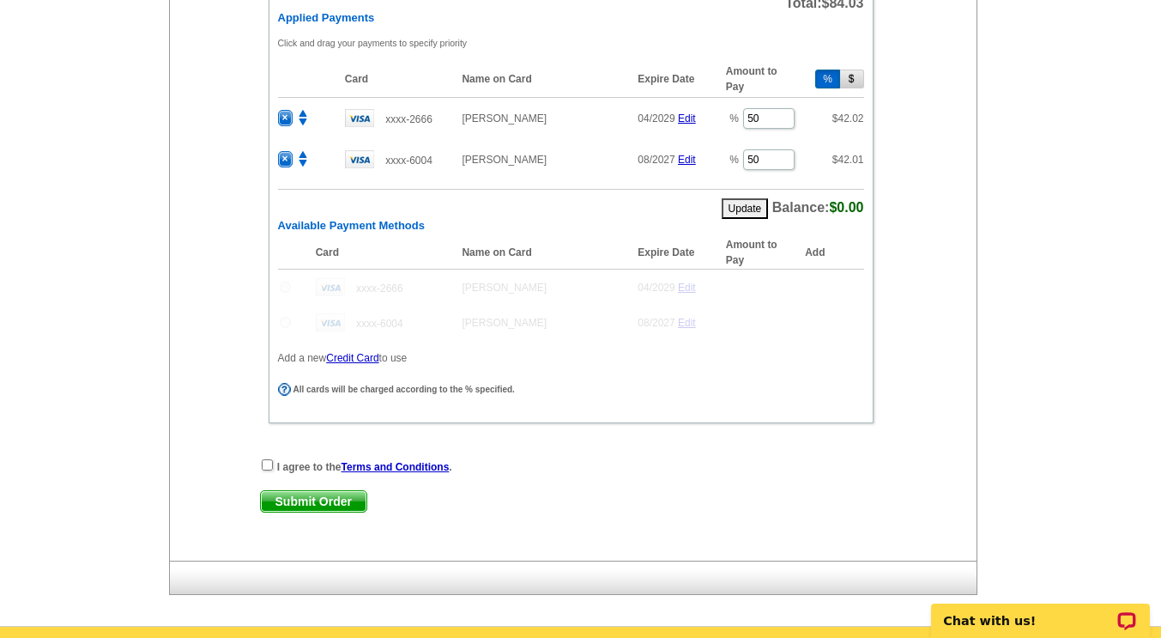
scroll to position [1328, 0]
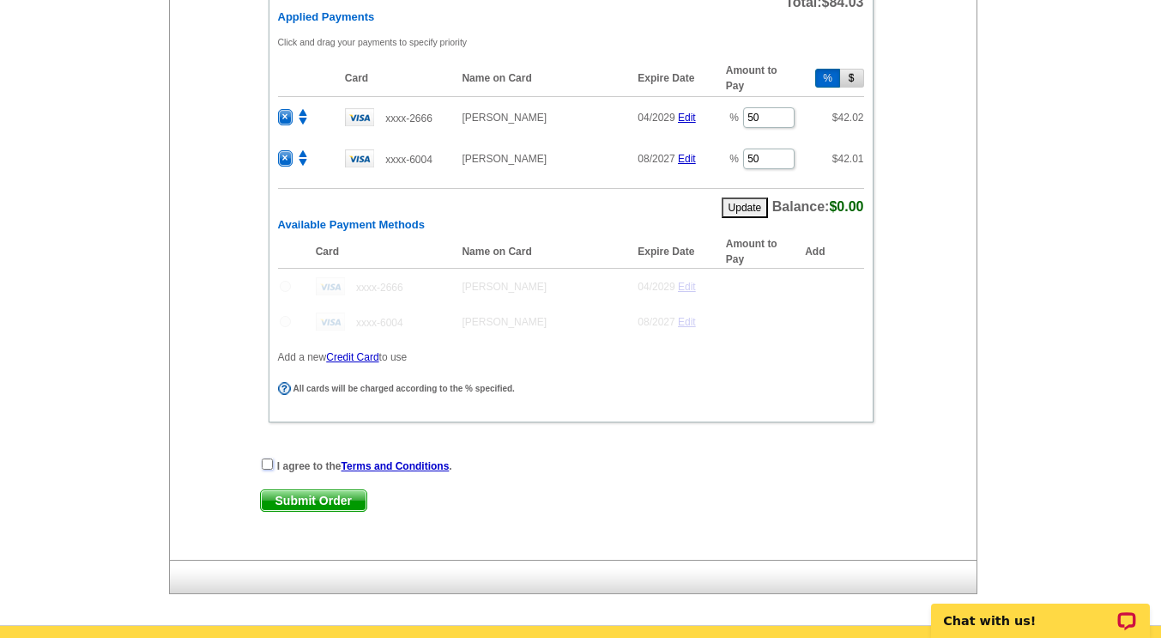
click at [264, 463] on input "checkbox" at bounding box center [267, 463] width 11 height 11
checkbox input "true"
click at [324, 500] on span "Submit Order" at bounding box center [314, 500] width 106 height 21
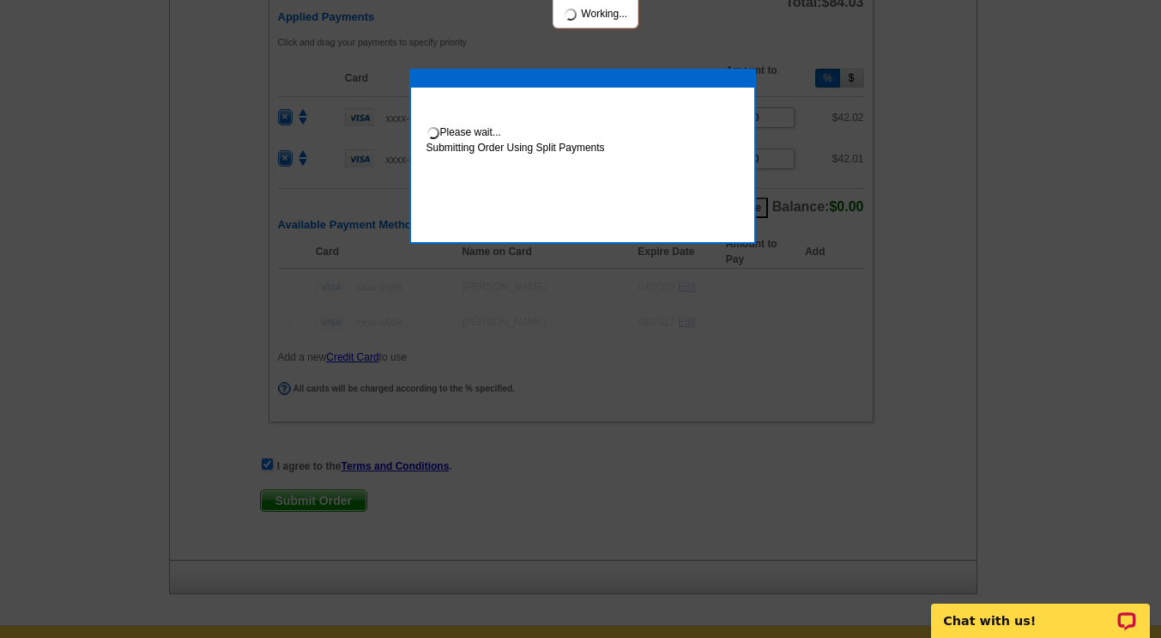
scroll to position [1415, 0]
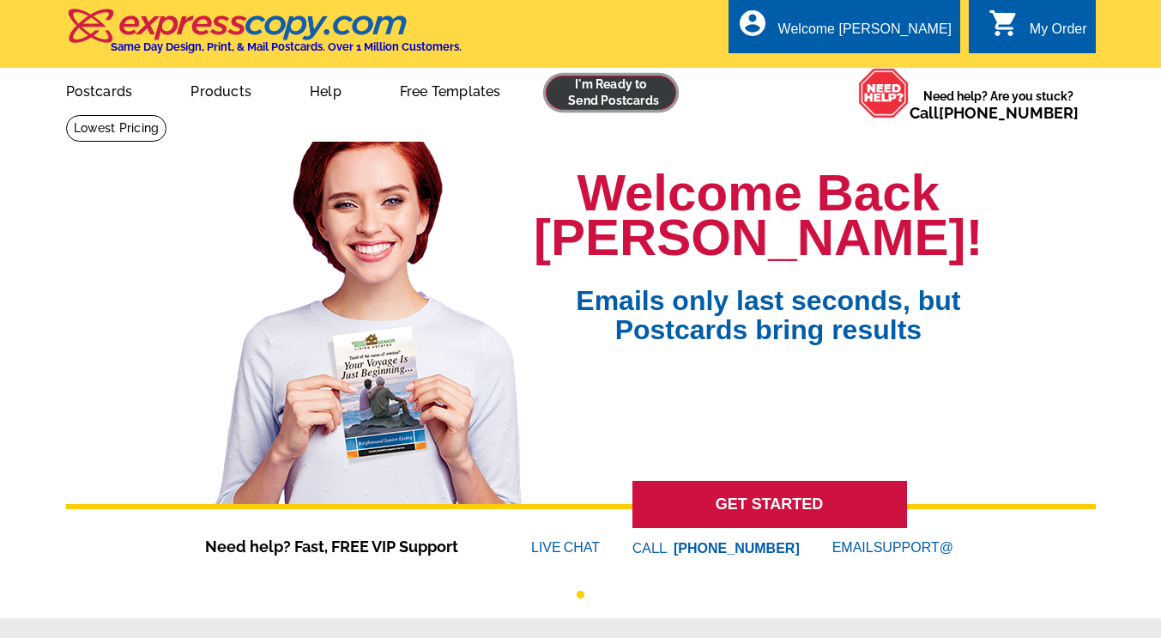
click at [595, 98] on link at bounding box center [611, 93] width 131 height 34
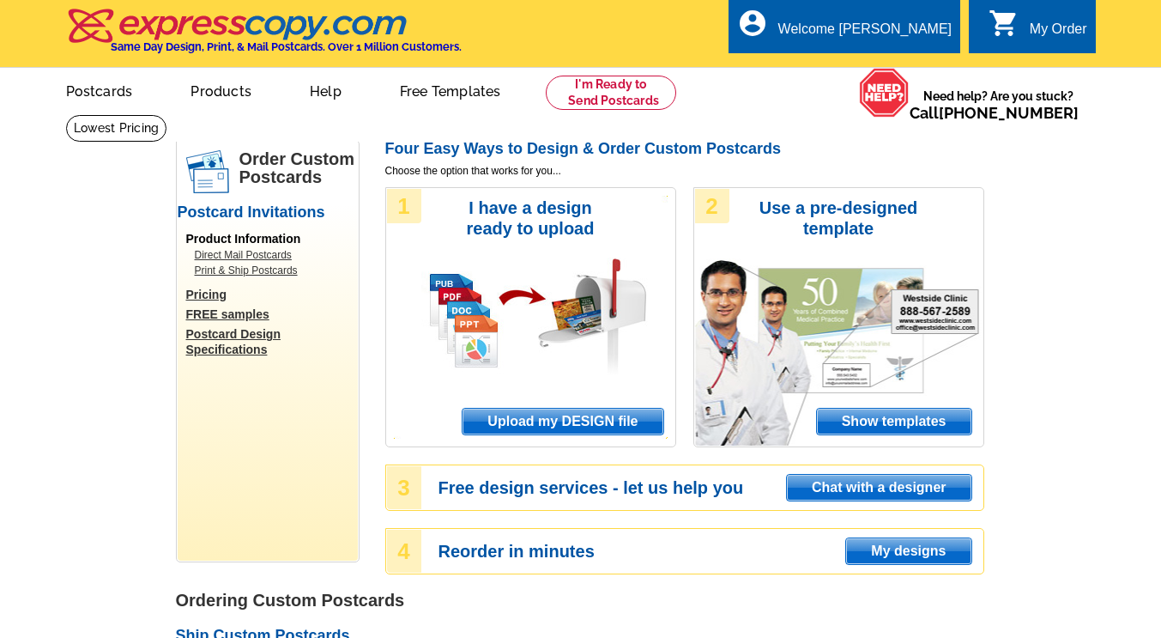
click at [556, 427] on span "Upload my DESIGN file" at bounding box center [563, 421] width 200 height 26
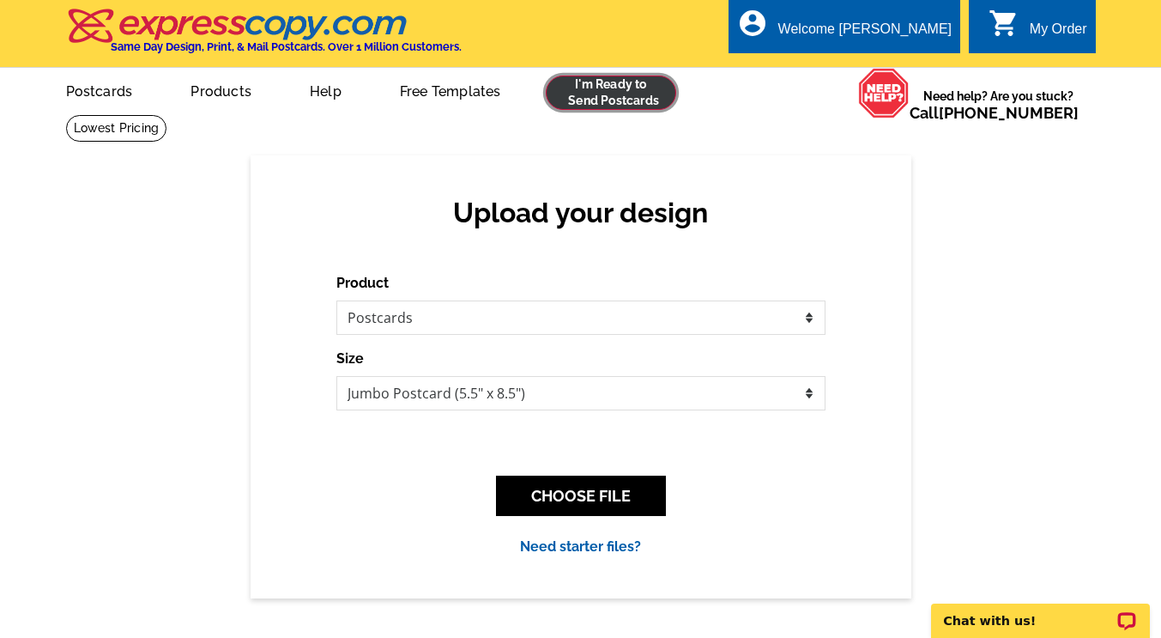
click at [626, 94] on link at bounding box center [611, 93] width 131 height 34
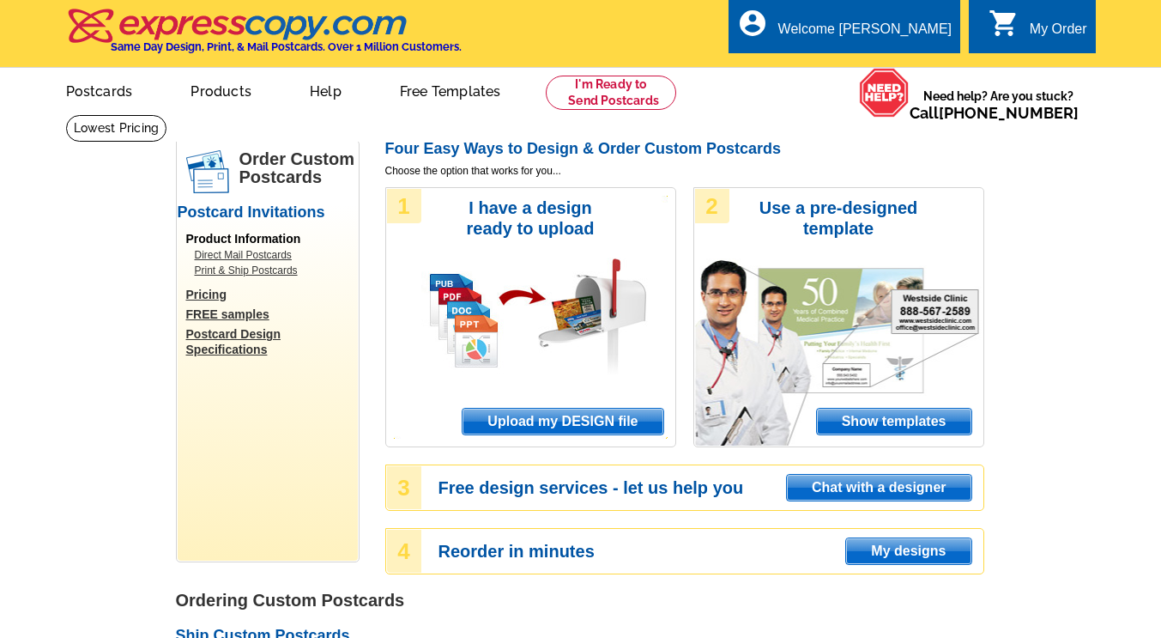
click at [566, 418] on span "Upload my DESIGN file" at bounding box center [563, 421] width 200 height 26
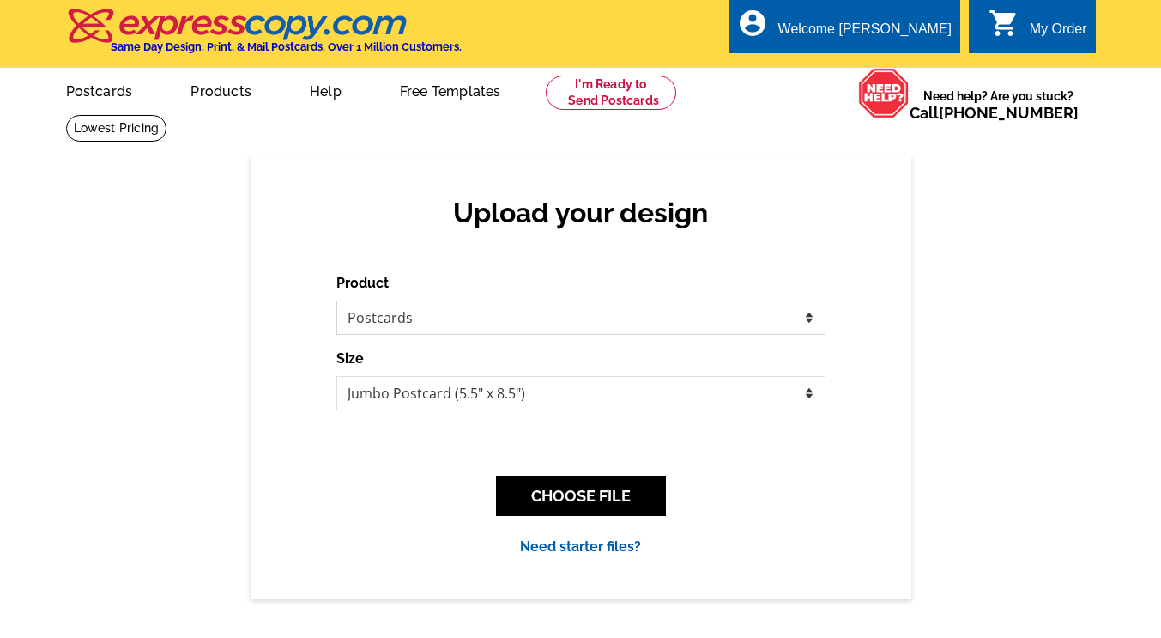
click at [571, 328] on select "Please select the type of file... Postcards Business Cards Letters and flyers G…" at bounding box center [580, 317] width 489 height 34
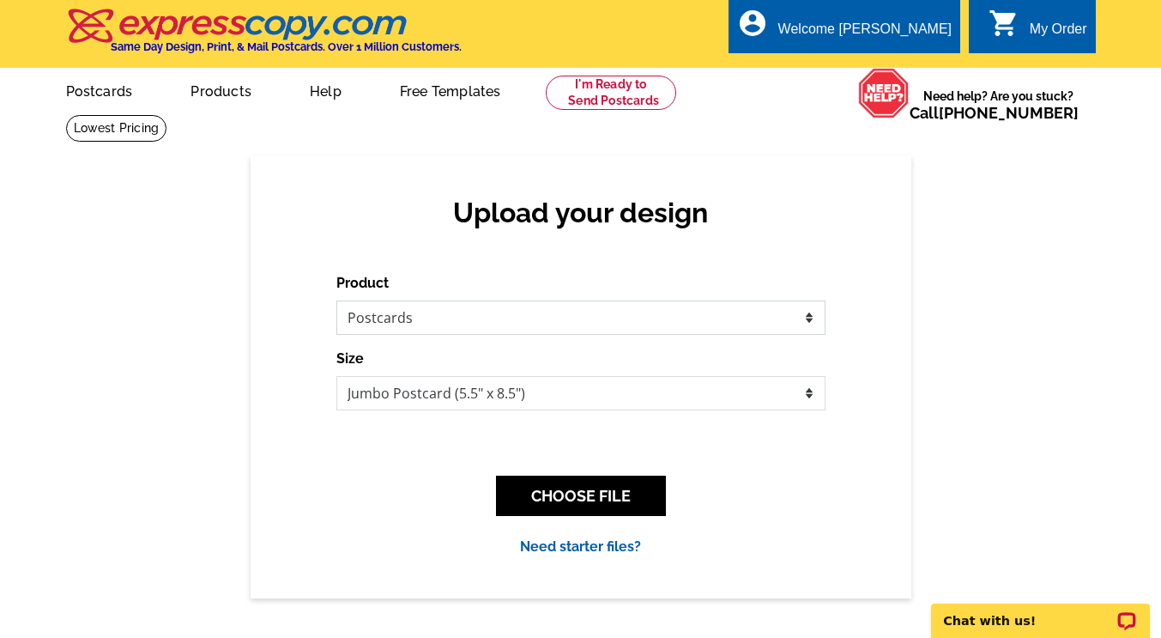
select select "2"
click at [336, 301] on select "Please select the type of file... Postcards Business Cards Letters and flyers G…" at bounding box center [580, 317] width 489 height 34
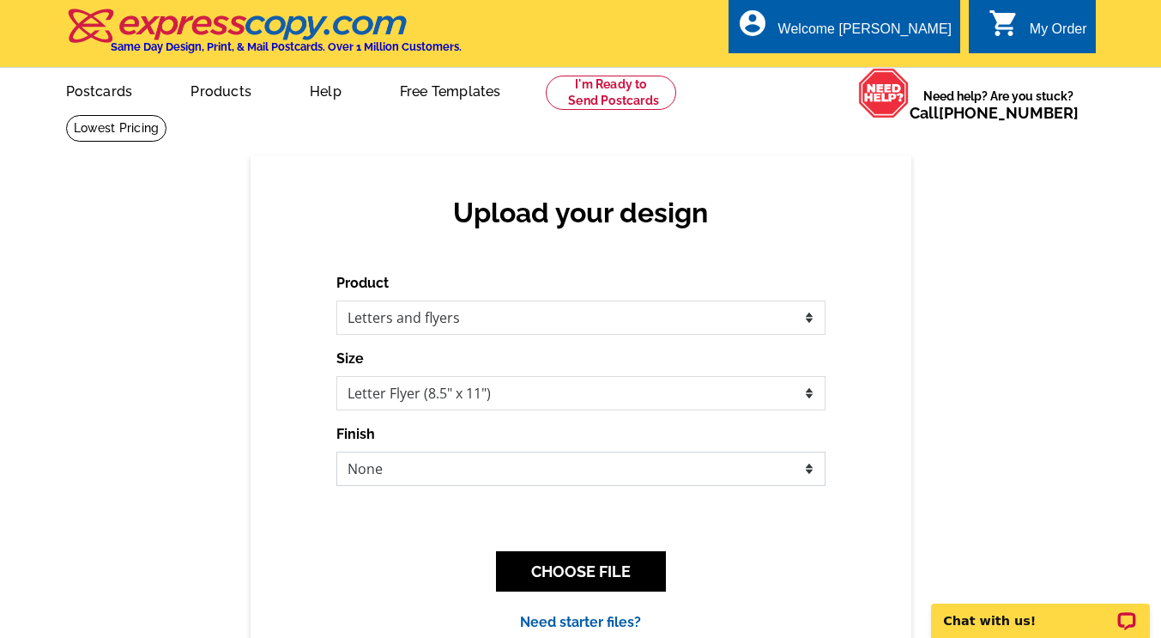
click at [518, 472] on select "None Envelope Mailer Bi-fold Mailer Tri-fold Mailer" at bounding box center [580, 468] width 489 height 34
click at [947, 469] on div "Upload your design Product Please select the type of file... Postcards Business…" at bounding box center [580, 413] width 1161 height 517
click at [590, 567] on button "CHOOSE FILE" at bounding box center [581, 571] width 170 height 40
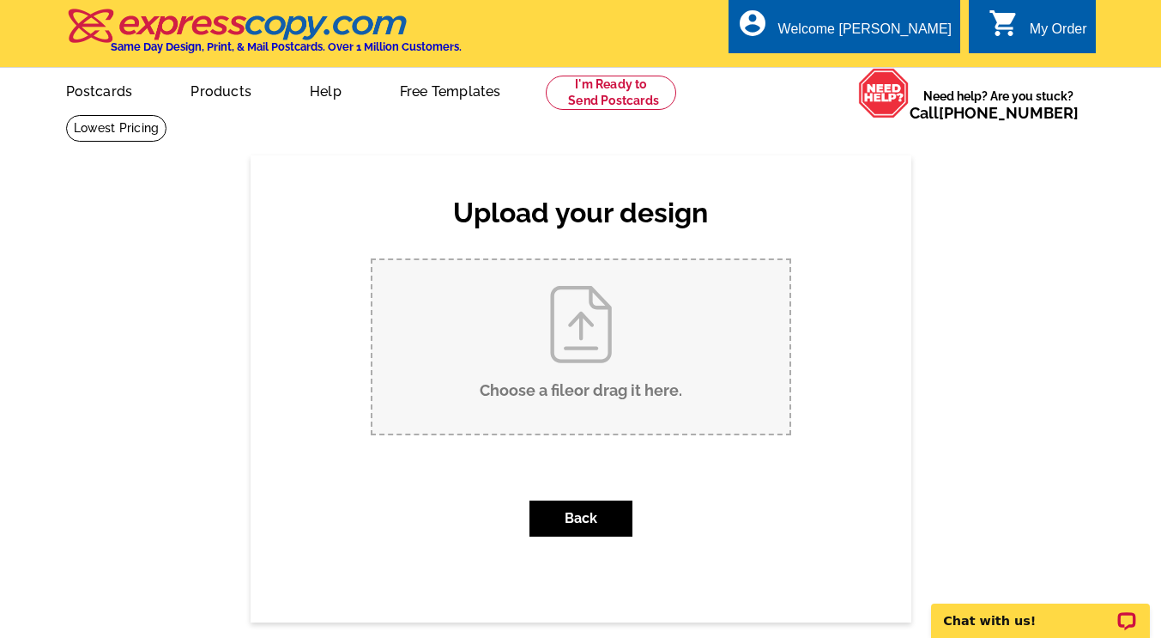
click at [594, 355] on input "Choose a file or drag it here ." at bounding box center [580, 346] width 417 height 173
click at [571, 380] on input "Choose a file or drag it here ." at bounding box center [580, 346] width 417 height 173
type input "C:\fakepath\2025-10-08 Client Appreciation Flyer - Portland Backpack Project.pdf"
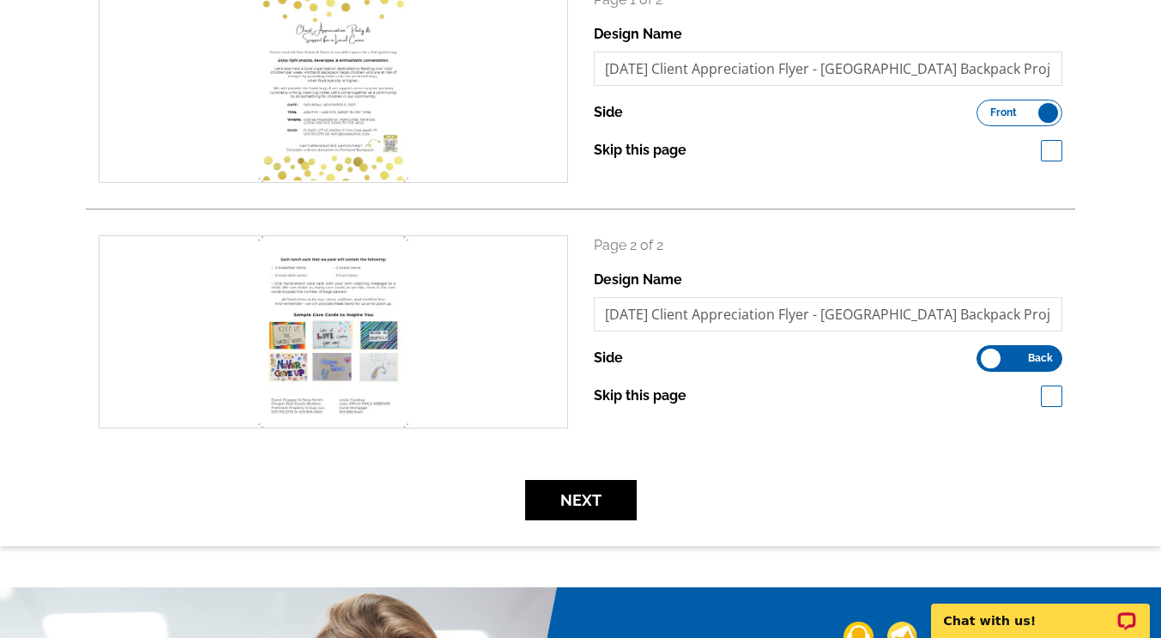
scroll to position [294, 0]
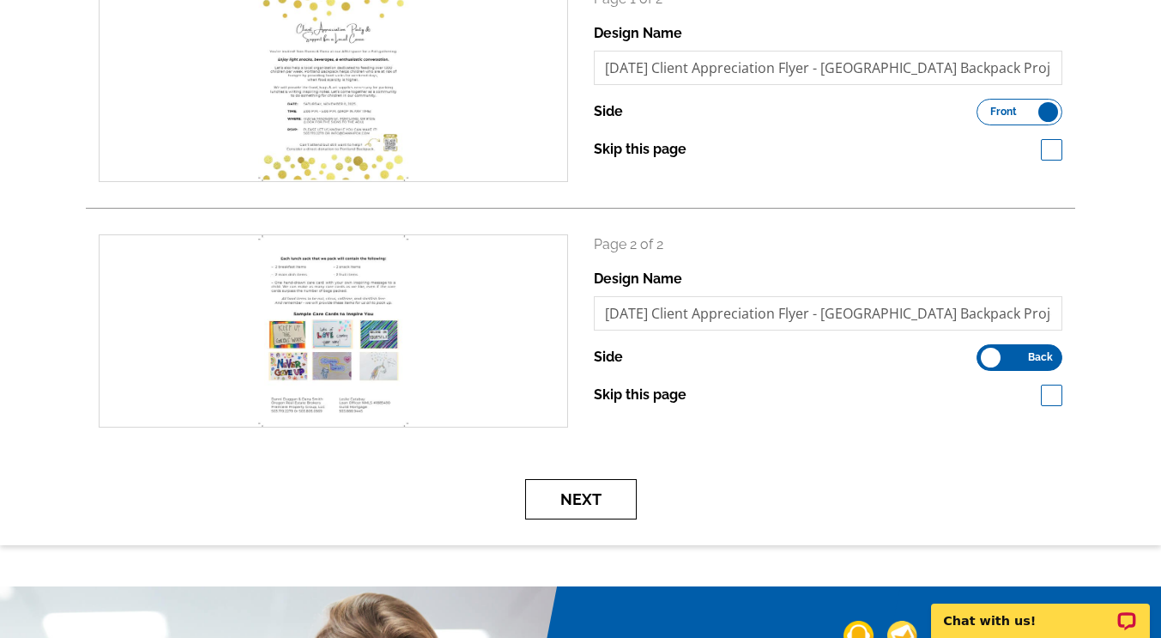
click at [584, 499] on button "Next" at bounding box center [581, 499] width 112 height 40
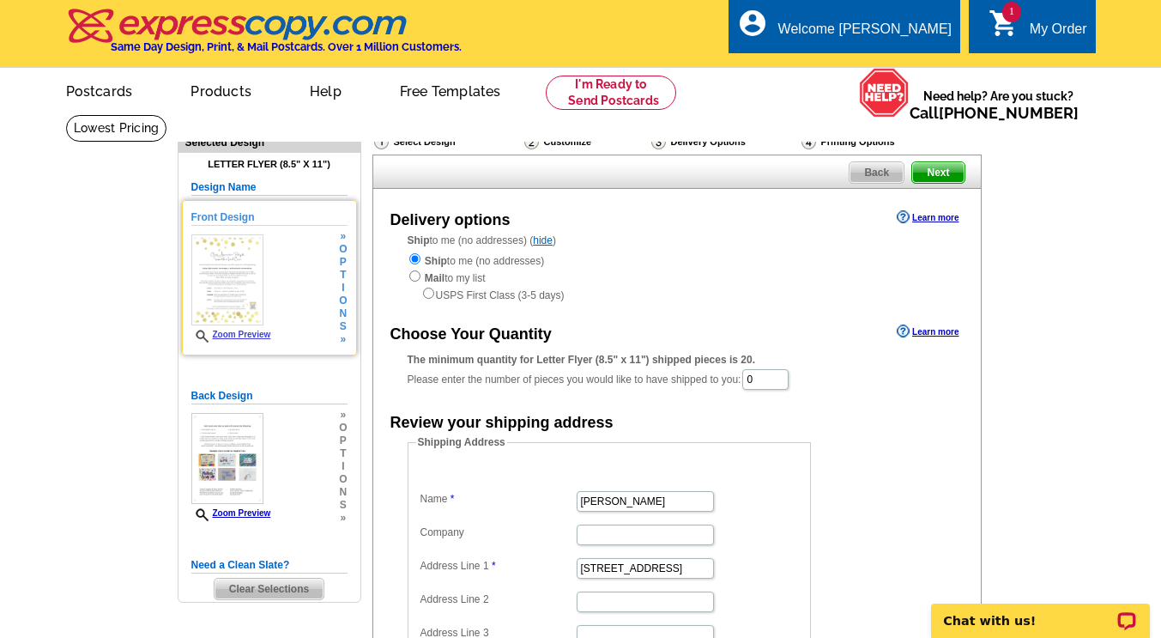
click at [263, 339] on link "Zoom Preview" at bounding box center [231, 334] width 80 height 9
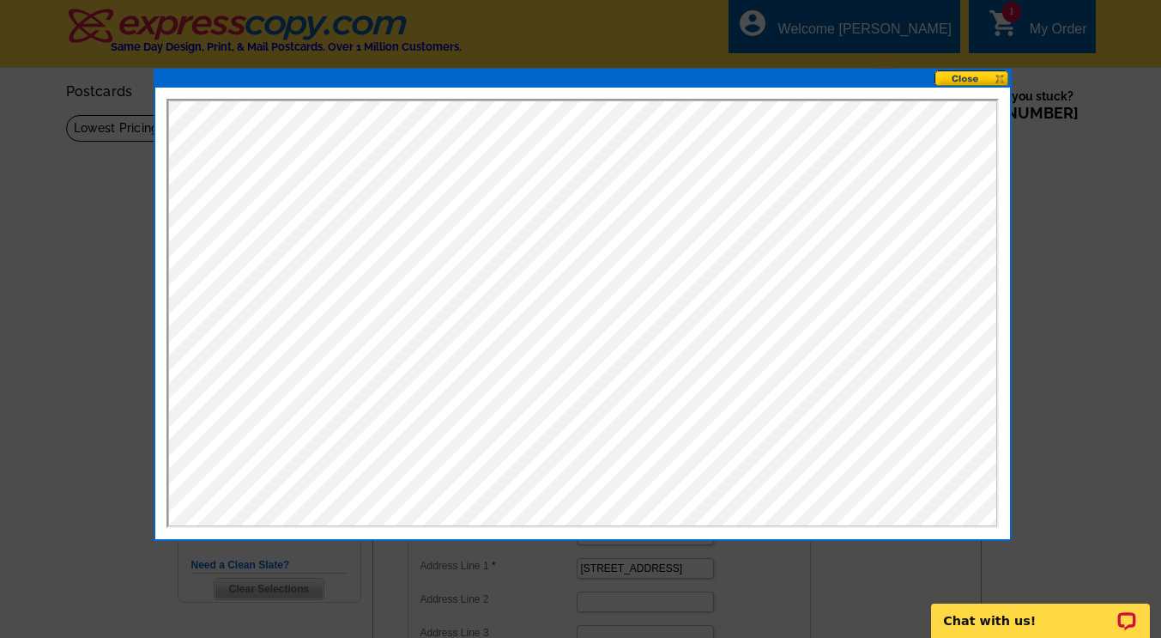
click at [963, 78] on button at bounding box center [973, 78] width 76 height 16
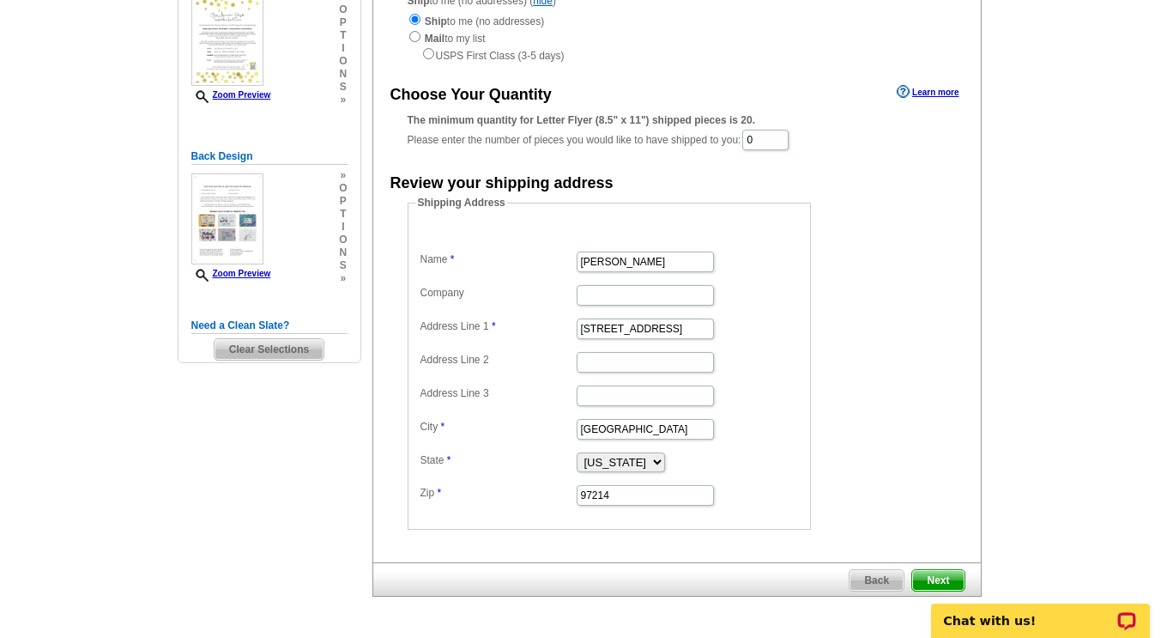
scroll to position [240, 0]
drag, startPoint x: 775, startPoint y: 142, endPoint x: 727, endPoint y: 140, distance: 48.1
click at [727, 140] on div "The minimum quantity for Letter Flyer (8.5" x 11") shipped pieces is 20. Please…" at bounding box center [677, 131] width 539 height 39
type input "100"
click at [886, 321] on form "Shipping Address Name [PERSON_NAME] Company Address Line 1 [STREET_ADDRESS][GEO…" at bounding box center [677, 363] width 539 height 335
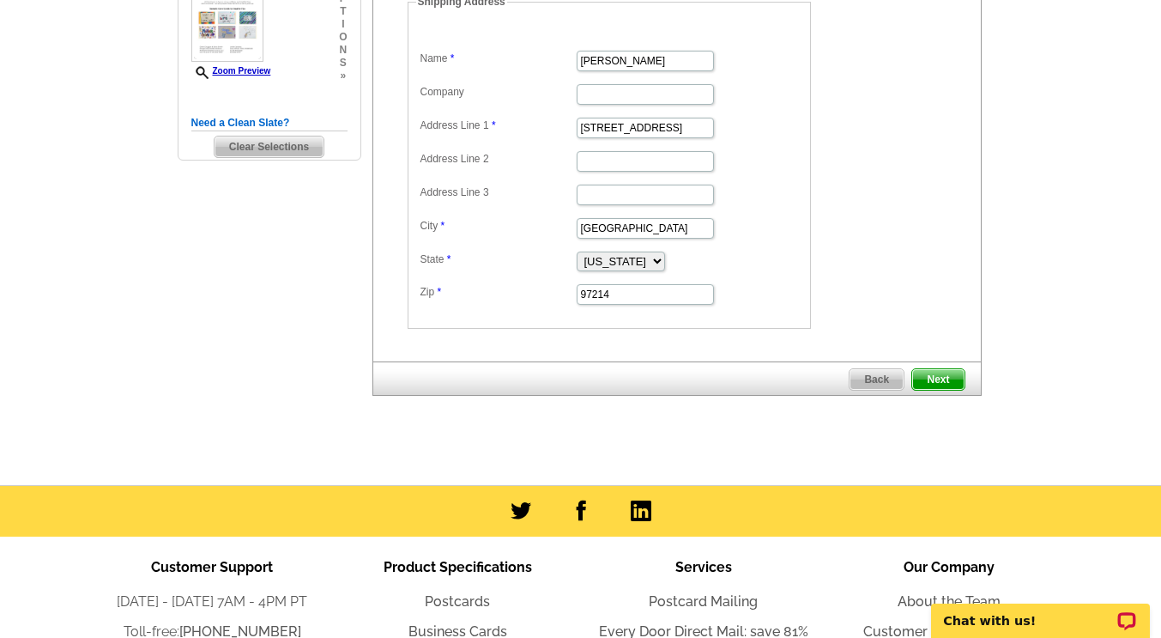
scroll to position [445, 0]
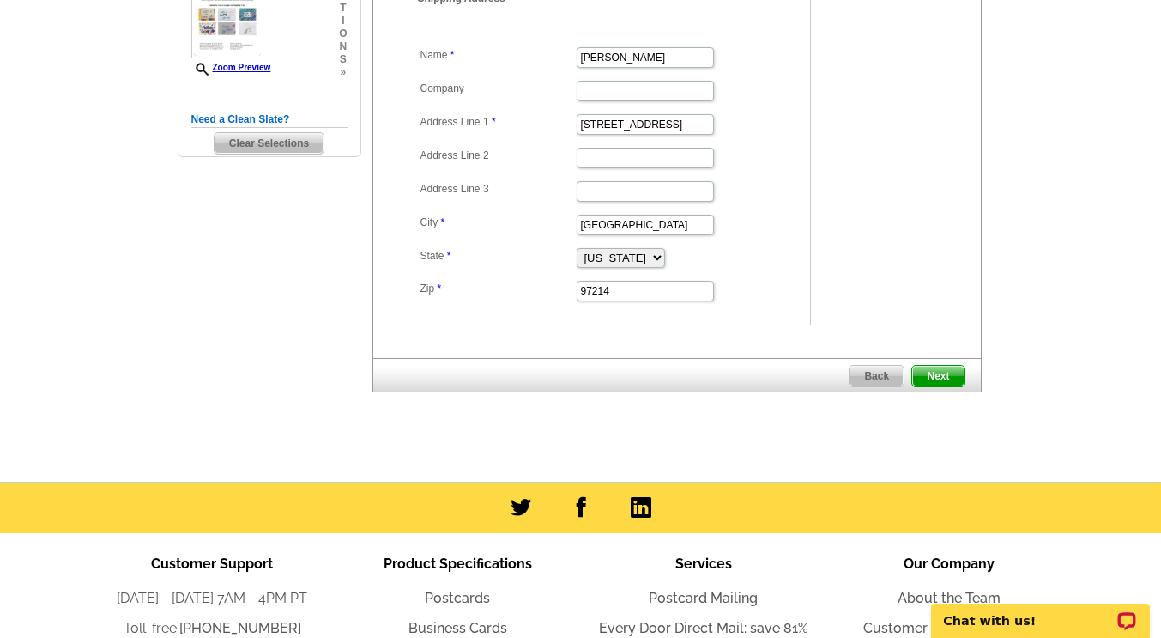
click at [950, 381] on span "Next" at bounding box center [937, 376] width 51 height 21
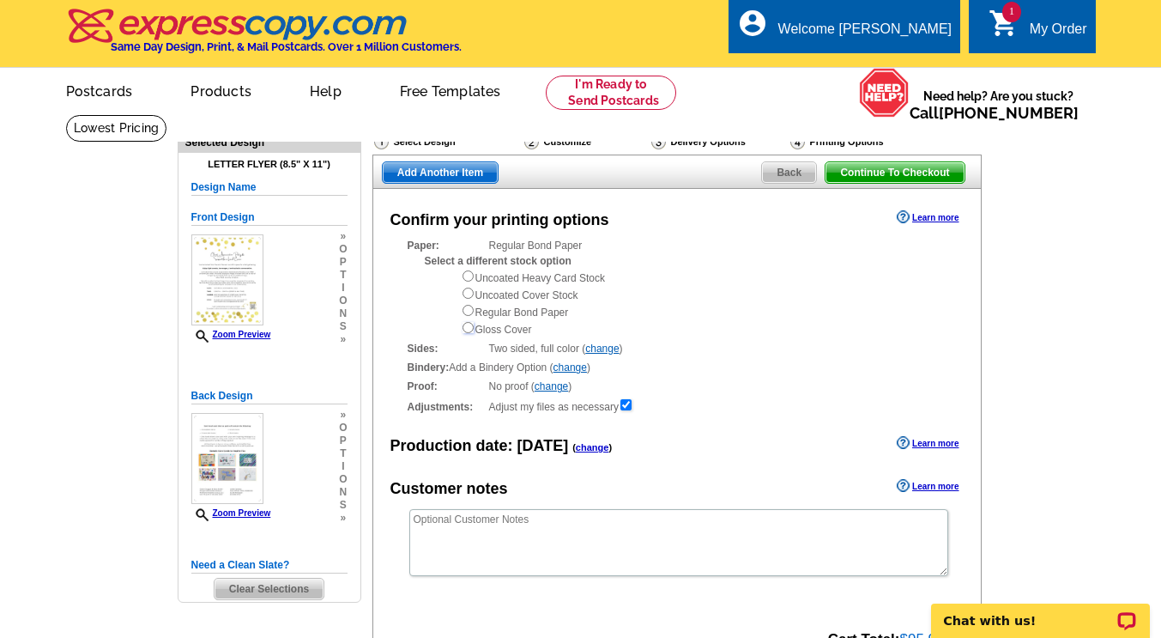
click at [469, 330] on input "radio" at bounding box center [468, 327] width 11 height 11
radio input "true"
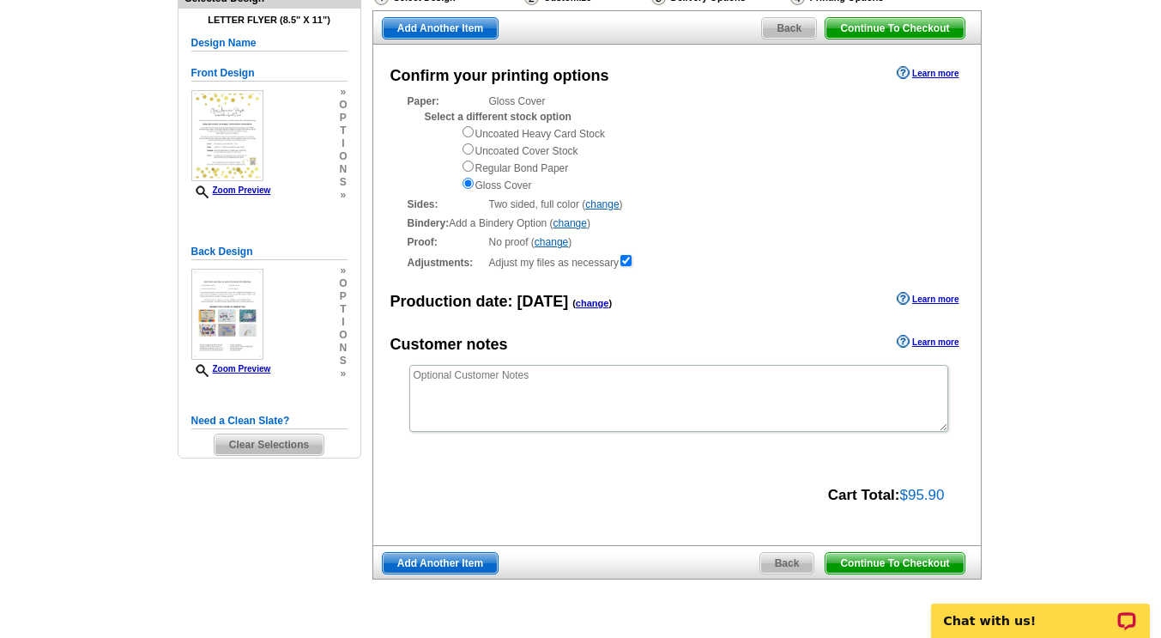
scroll to position [145, 0]
click at [890, 566] on span "Continue To Checkout" at bounding box center [895, 562] width 138 height 21
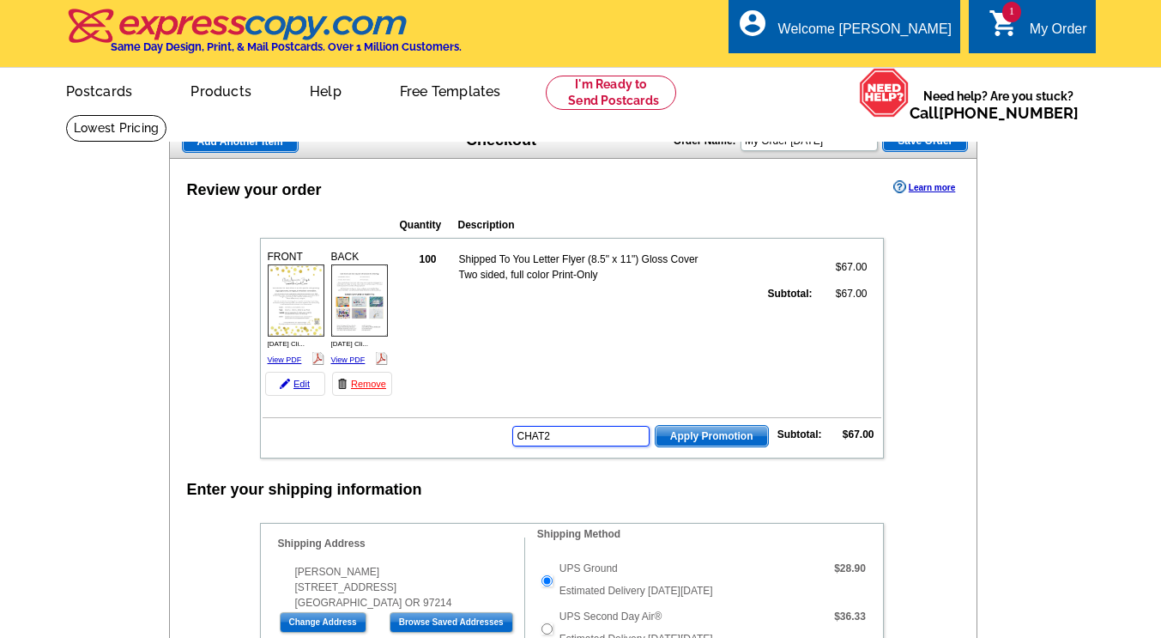
type input "CHAT20"
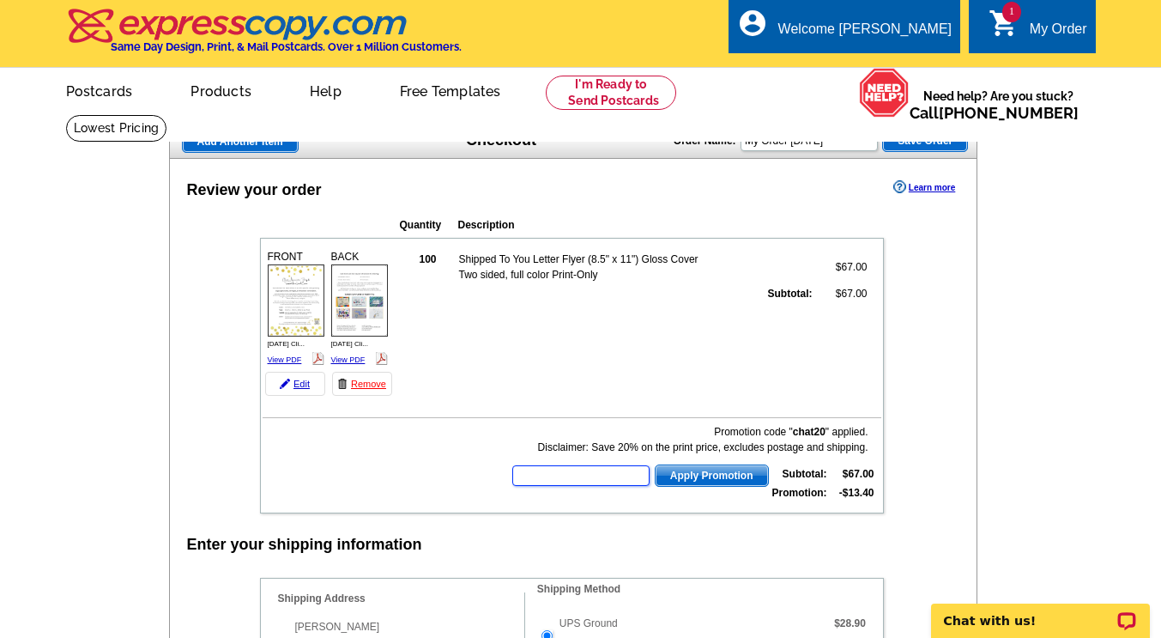
click at [535, 475] on input "text" at bounding box center [580, 475] width 137 height 21
type input "E3025"
click at [691, 473] on span "Apply Promotion" at bounding box center [712, 475] width 112 height 21
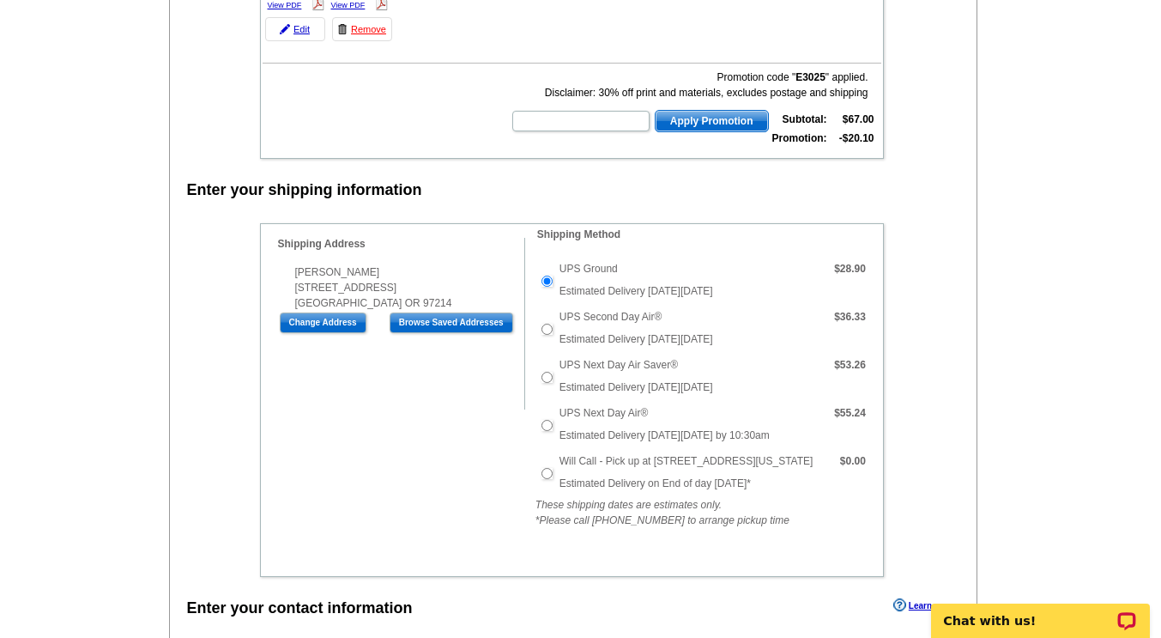
scroll to position [357, 0]
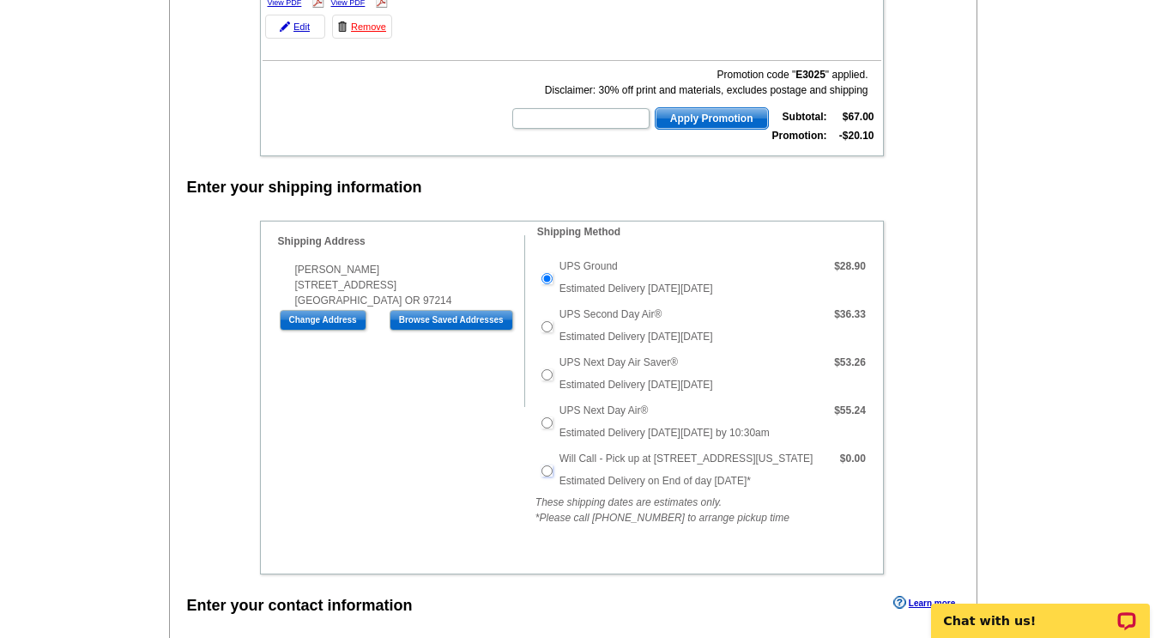
click at [547, 472] on input "Will Call - Pick up at 6623 NE 59th Pl, Portland Oregon" at bounding box center [546, 470] width 11 height 11
radio input "true"
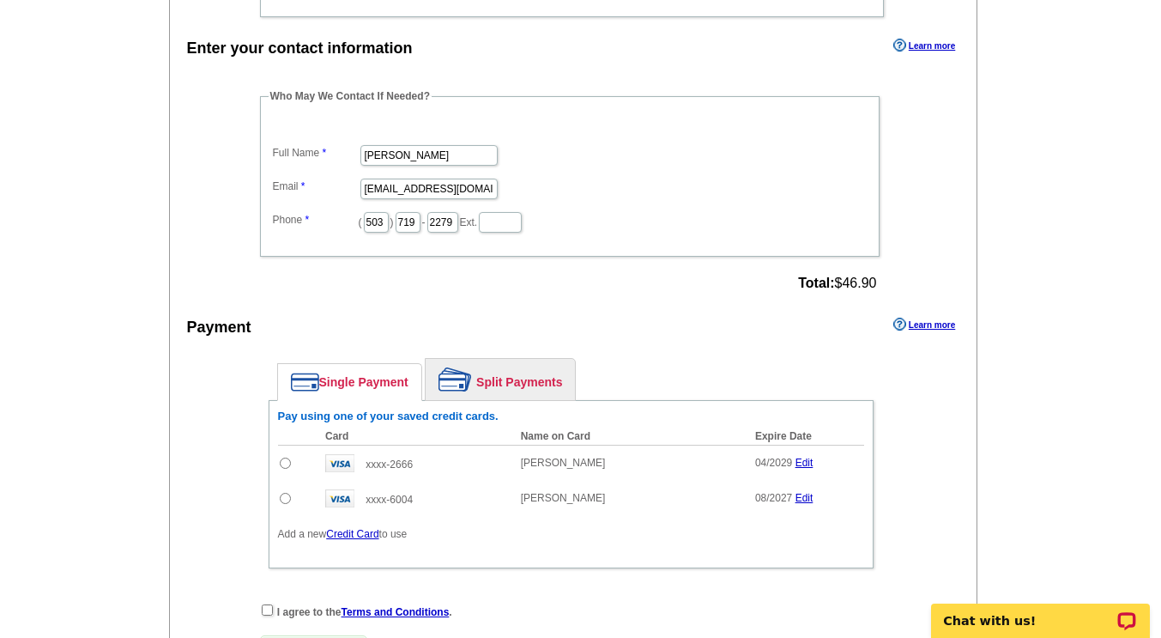
scroll to position [916, 0]
click at [547, 377] on link "Split Payments" at bounding box center [500, 377] width 149 height 41
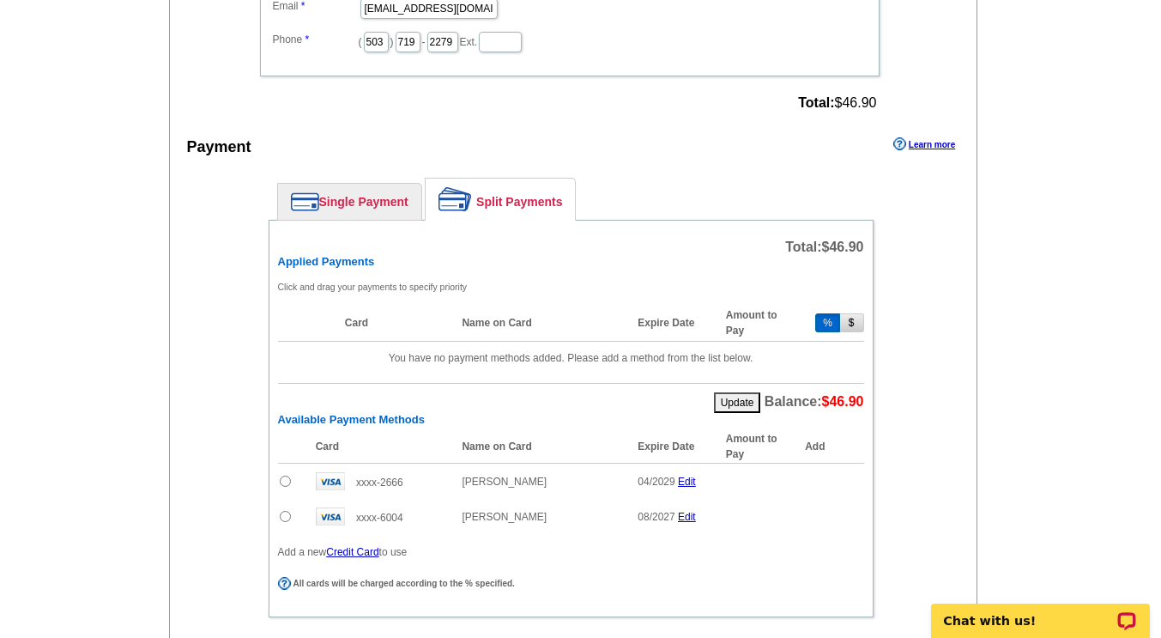
scroll to position [1098, 0]
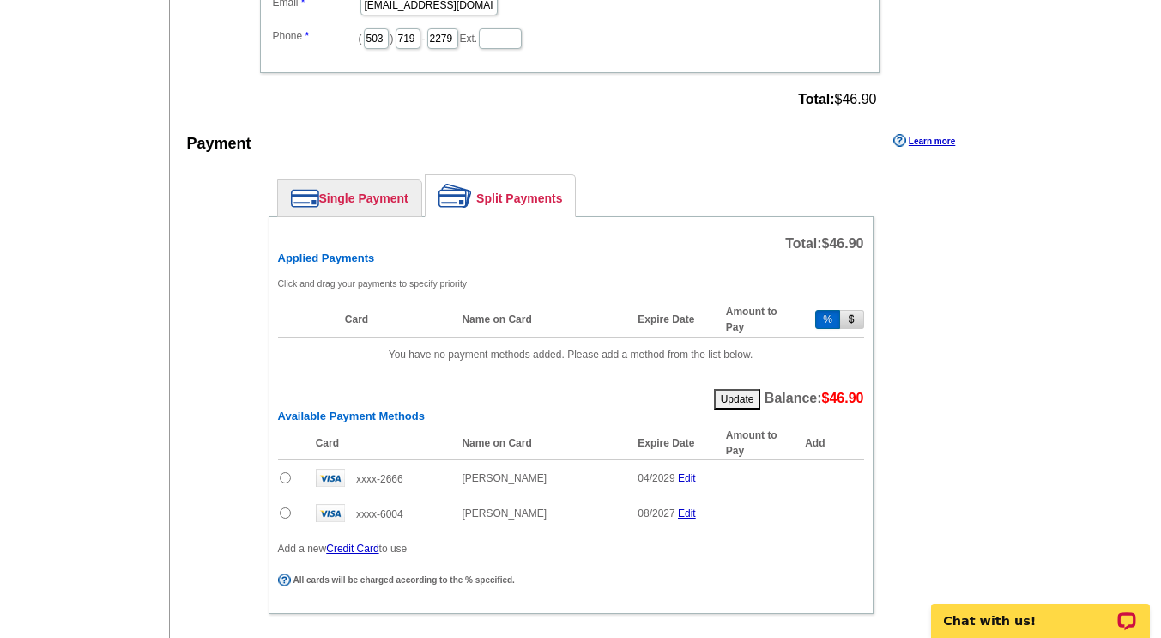
click at [284, 477] on input "radio" at bounding box center [285, 477] width 11 height 11
radio input "true"
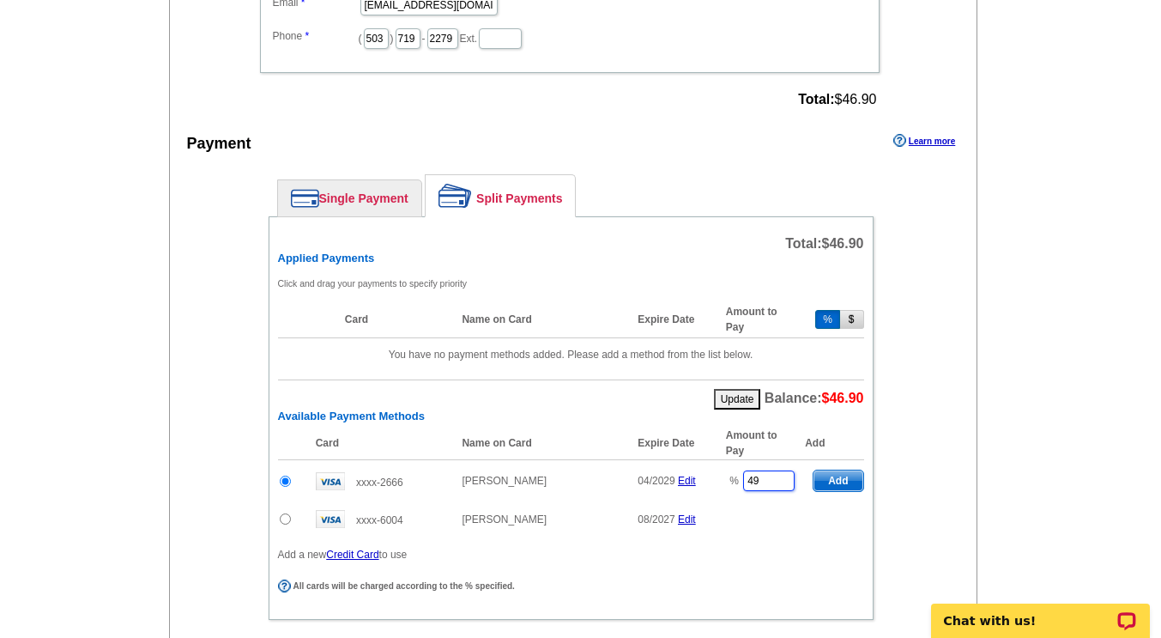
drag, startPoint x: 767, startPoint y: 477, endPoint x: 695, endPoint y: 475, distance: 72.1
click at [695, 475] on tr "xxxx-2666 Danielle M Duggan 04/2029 Edit % 49 Add" at bounding box center [571, 481] width 586 height 42
click at [840, 486] on span "Add" at bounding box center [838, 480] width 49 height 21
type input "49"
radio input "false"
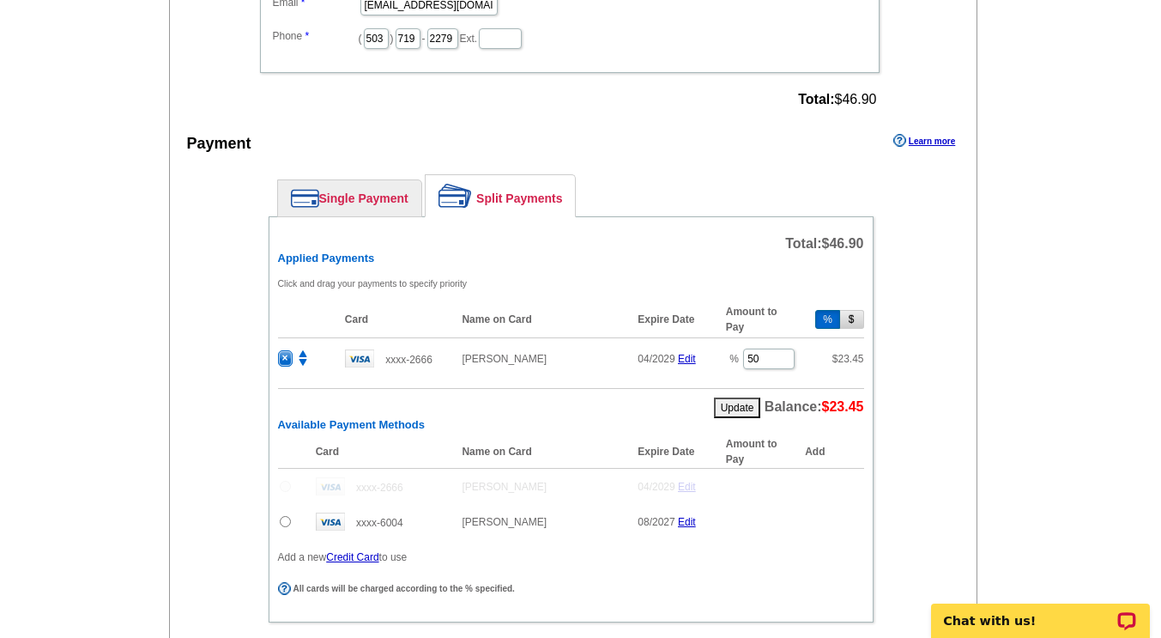
click at [284, 523] on input "radio" at bounding box center [285, 521] width 11 height 11
radio input "true"
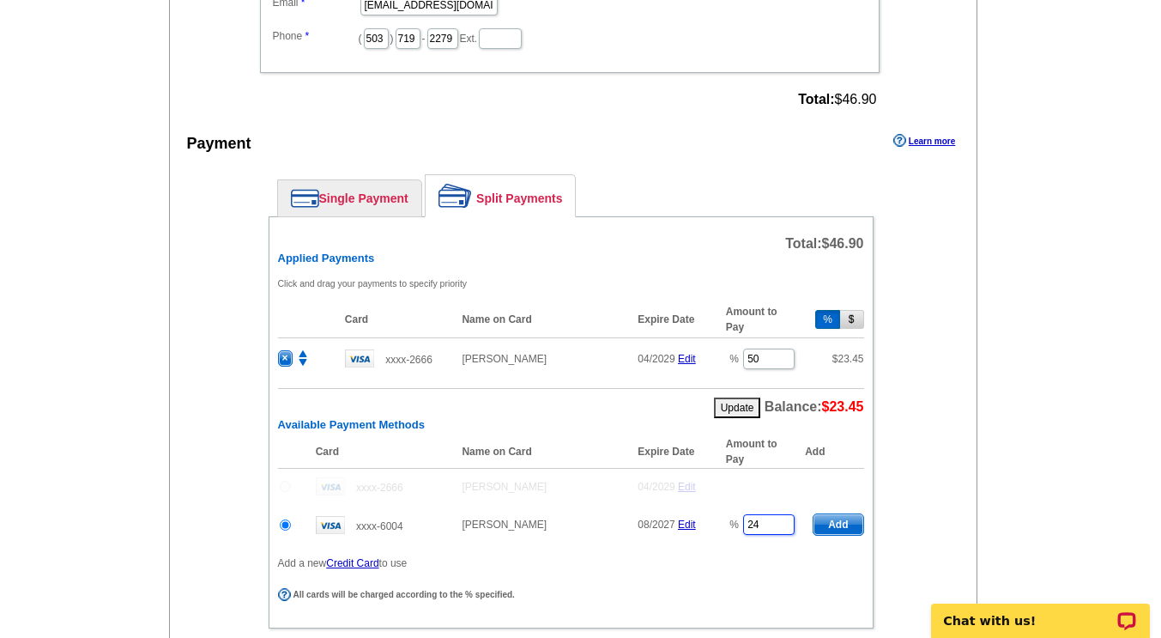
drag, startPoint x: 765, startPoint y: 527, endPoint x: 710, endPoint y: 522, distance: 56.0
click at [710, 522] on tr "xxxx-6004 Dana Smith 08/2027 Edit % 24 Add" at bounding box center [571, 524] width 586 height 41
click at [833, 529] on span "Add" at bounding box center [838, 524] width 49 height 21
type input "24"
radio input "false"
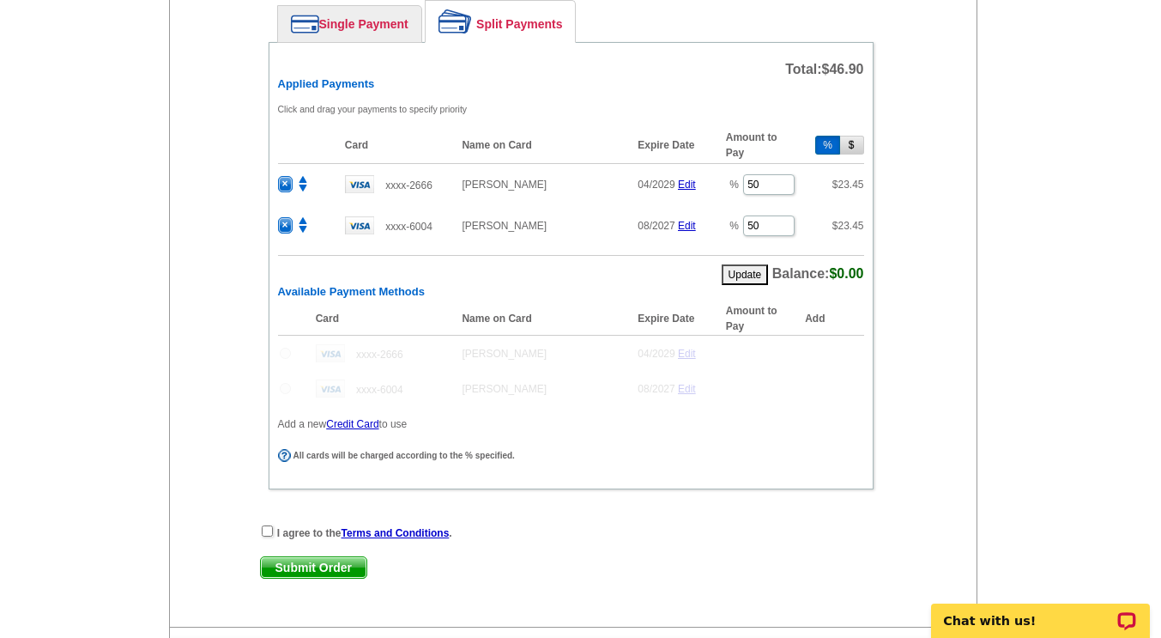
scroll to position [1278, 0]
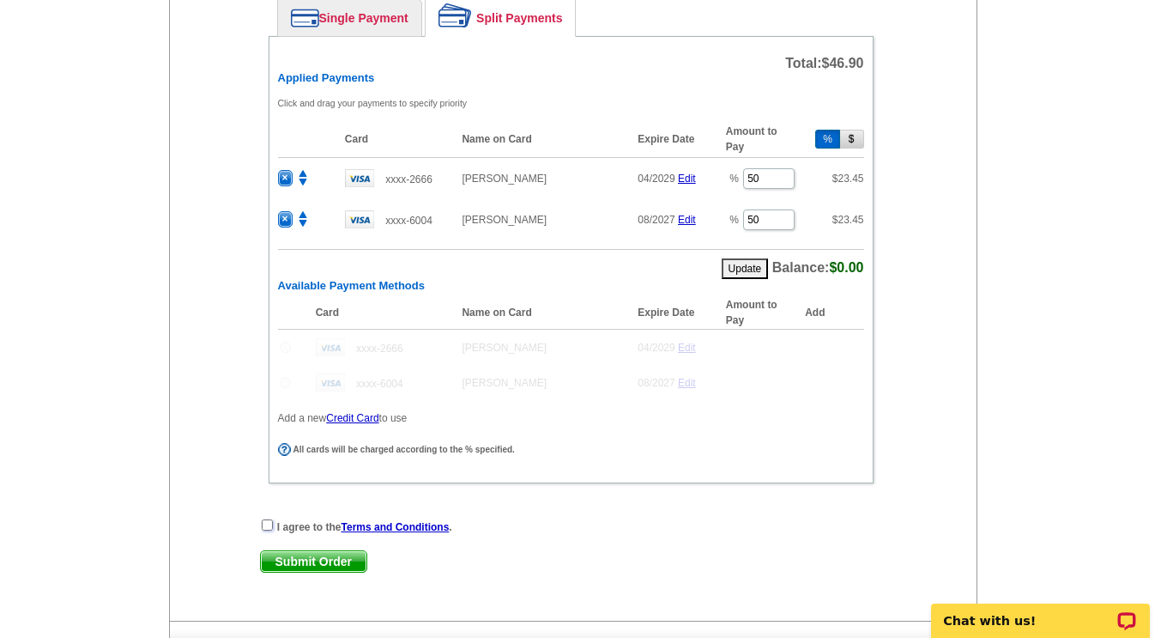
click at [264, 529] on input "checkbox" at bounding box center [267, 524] width 11 height 11
checkbox input "true"
click at [332, 558] on span "Submit Order" at bounding box center [314, 561] width 106 height 21
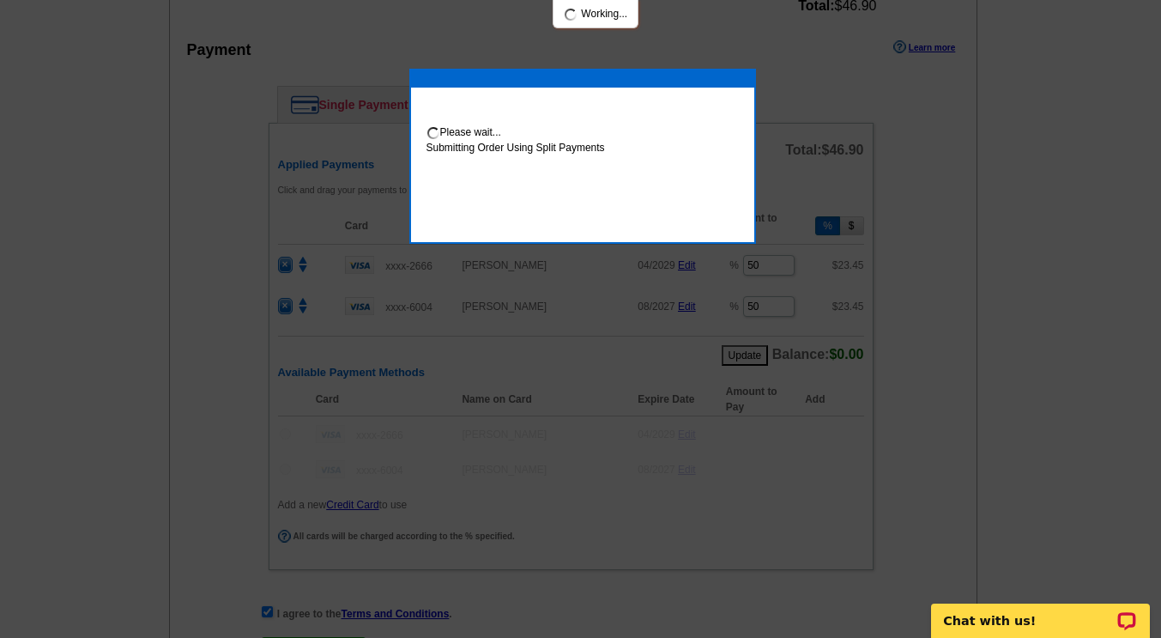
scroll to position [1364, 0]
